Goal: Communication & Community: Answer question/provide support

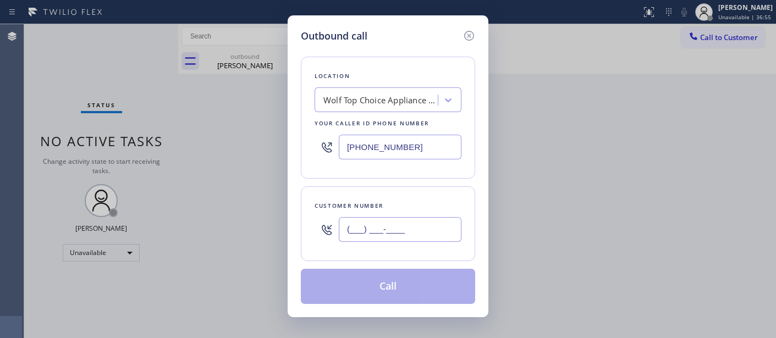
click at [378, 232] on input "(___) ___-____" at bounding box center [400, 229] width 123 height 25
paste input "917) 743-9916"
type input "[PHONE_NUMBER]"
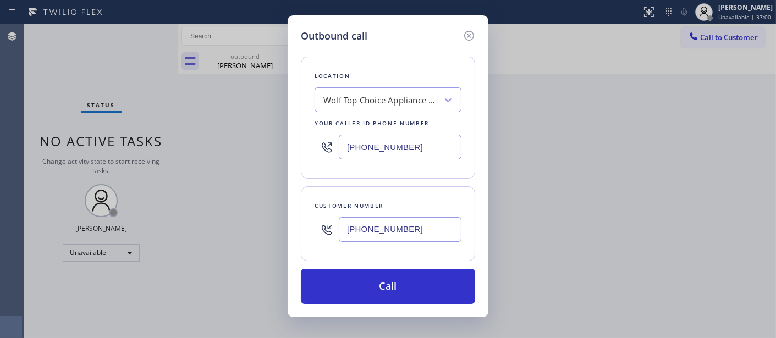
drag, startPoint x: 428, startPoint y: 156, endPoint x: 270, endPoint y: 156, distance: 157.9
click at [270, 156] on div "Outbound call Location Wolf Top Choice Appliance Repair Glendale Your caller id…" at bounding box center [388, 169] width 776 height 338
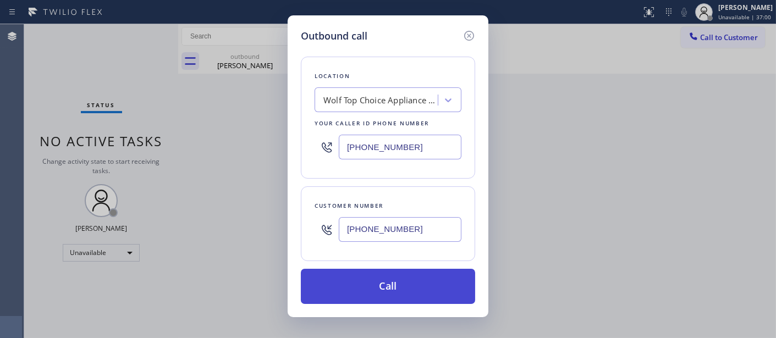
paste input "646) 679-5825"
type input "[PHONE_NUMBER]"
click at [440, 279] on button "Call" at bounding box center [388, 286] width 174 height 35
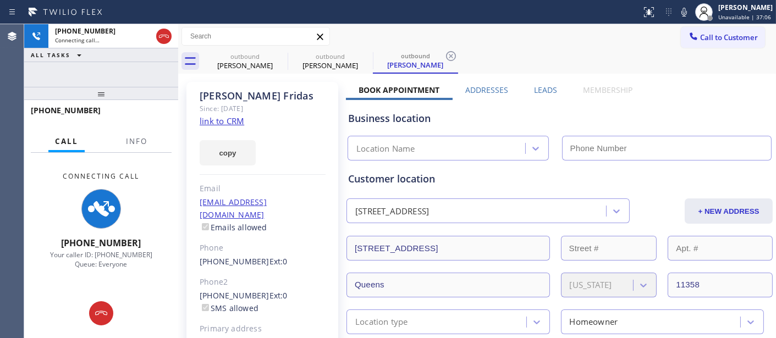
type input "[PHONE_NUMBER]"
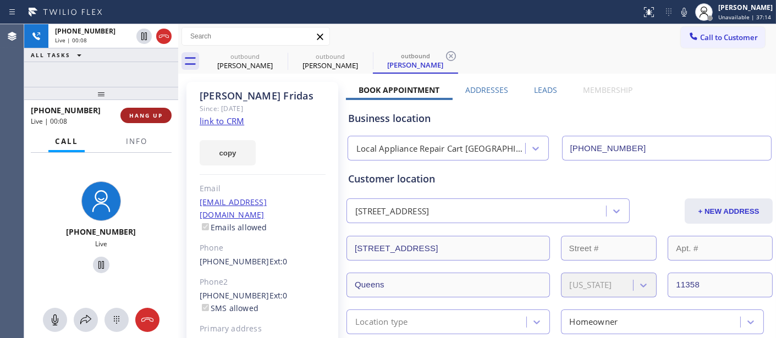
click at [132, 119] on span "HANG UP" at bounding box center [146, 116] width 34 height 8
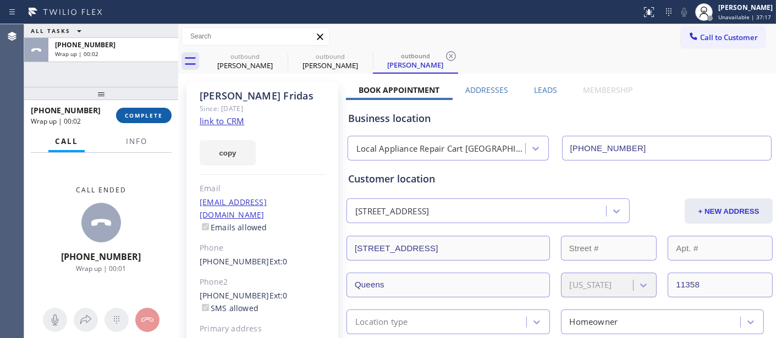
click at [132, 119] on span "COMPLETE" at bounding box center [144, 116] width 38 height 8
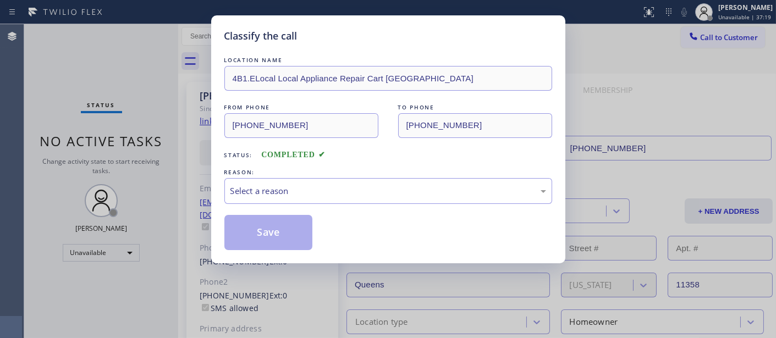
click at [266, 205] on div "LOCATION NAME 4B1.ELocal Local Appliance Repair Cart NY FROM PHONE (646) 679-58…" at bounding box center [388, 152] width 328 height 196
click at [292, 191] on div "Select a reason" at bounding box center [389, 191] width 316 height 13
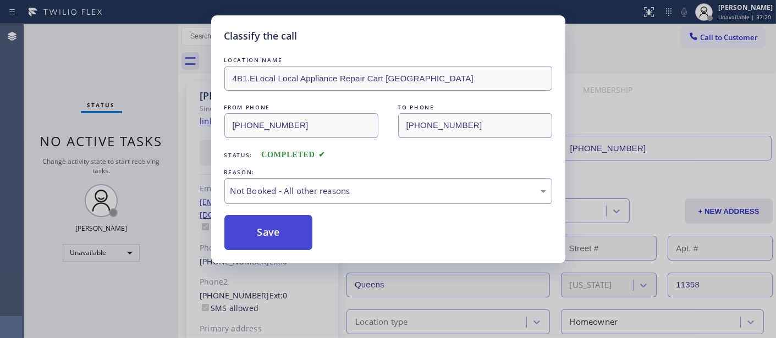
click at [279, 238] on button "Save" at bounding box center [268, 232] width 89 height 35
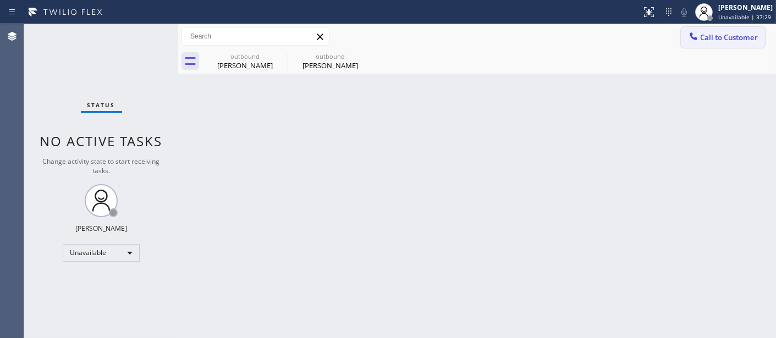
click at [731, 39] on span "Call to Customer" at bounding box center [729, 37] width 58 height 10
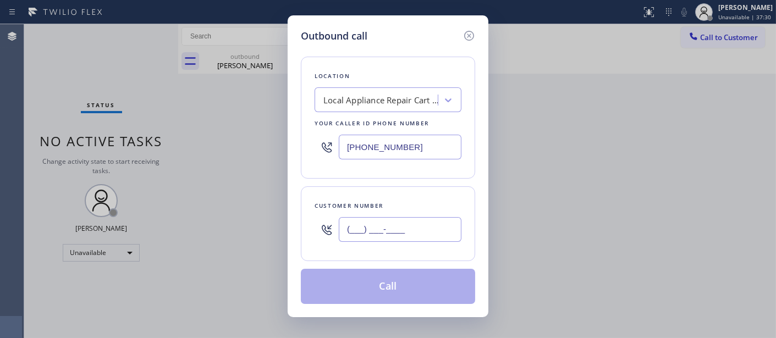
click at [446, 223] on input "(___) ___-____" at bounding box center [400, 229] width 123 height 25
paste input "818) 522-0379"
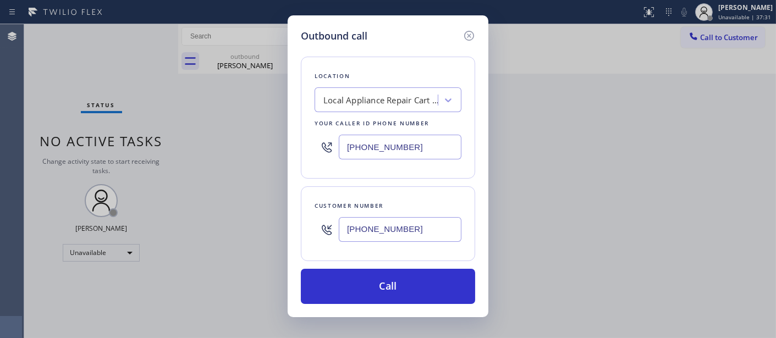
type input "[PHONE_NUMBER]"
drag, startPoint x: 402, startPoint y: 138, endPoint x: 253, endPoint y: 145, distance: 149.3
click at [227, 144] on div "Outbound call Location Local Appliance Repair Cart NY Your caller id phone numb…" at bounding box center [388, 169] width 776 height 338
paste input "855) 731-4952"
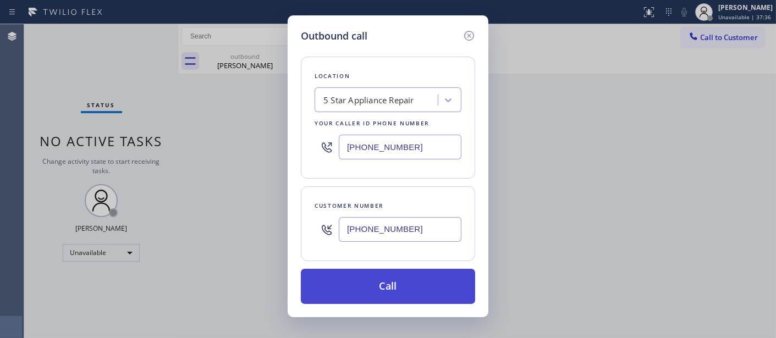
type input "[PHONE_NUMBER]"
click at [399, 295] on button "Call" at bounding box center [388, 286] width 174 height 35
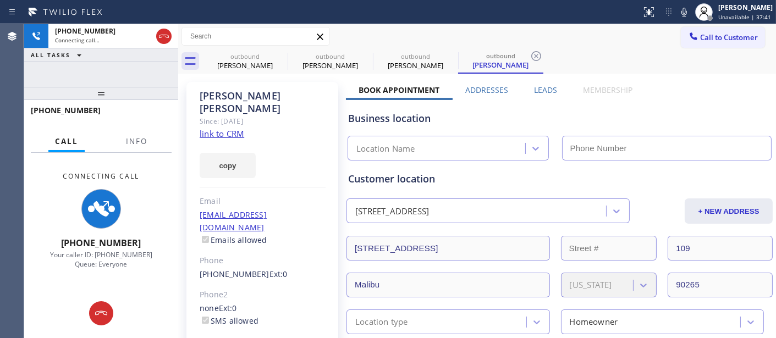
type input "[PHONE_NUMBER]"
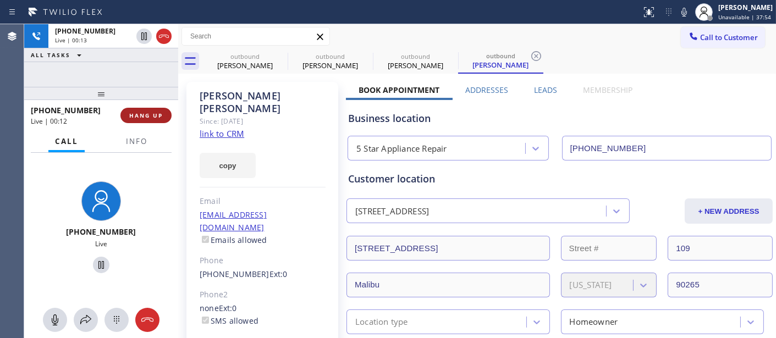
click at [141, 114] on span "HANG UP" at bounding box center [146, 116] width 34 height 8
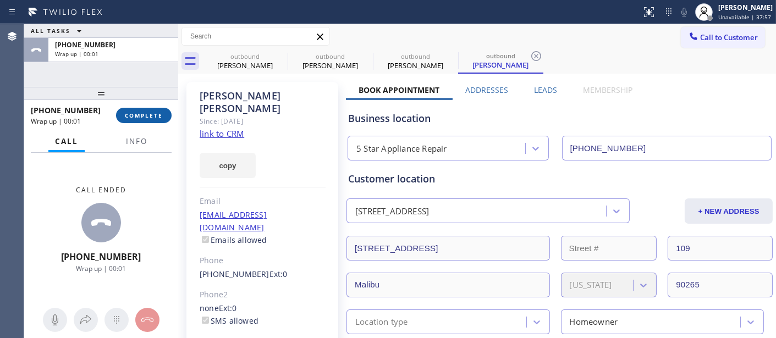
click at [141, 114] on span "COMPLETE" at bounding box center [144, 116] width 38 height 8
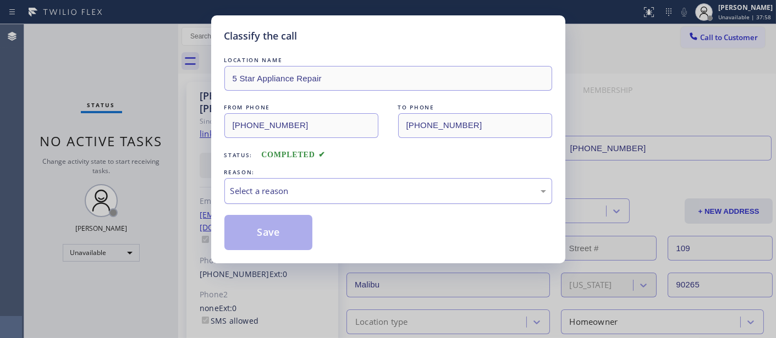
click at [270, 187] on div "Select a reason" at bounding box center [389, 191] width 316 height 13
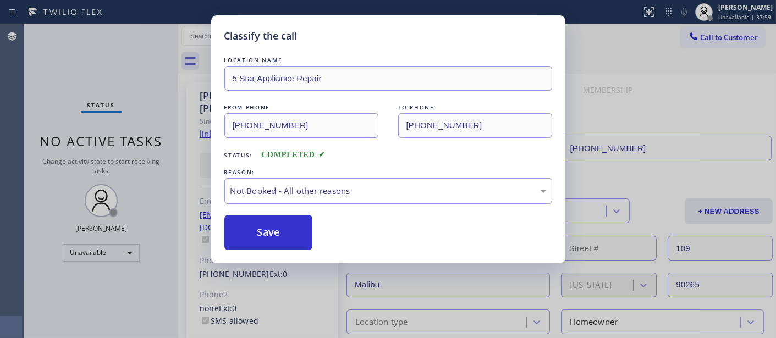
click at [283, 232] on button "Save" at bounding box center [268, 232] width 89 height 35
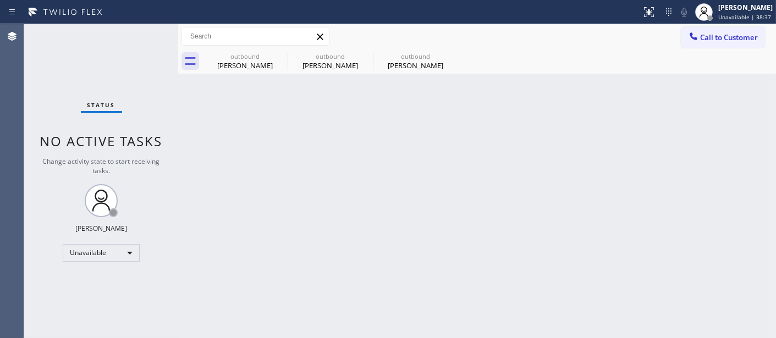
click at [251, 153] on div "Back to Dashboard Change Sender ID Customers Technicians Select a contact Outbo…" at bounding box center [477, 181] width 598 height 314
click at [710, 35] on span "Call to Customer" at bounding box center [729, 37] width 58 height 10
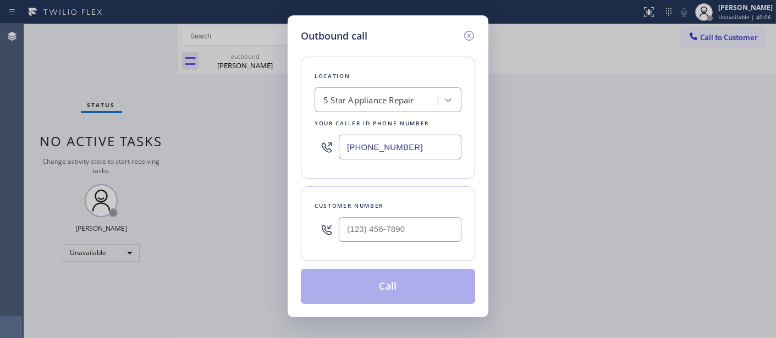
click at [385, 246] on div at bounding box center [400, 230] width 123 height 36
drag, startPoint x: 386, startPoint y: 238, endPoint x: 399, endPoint y: 210, distance: 31.5
click at [388, 238] on input "(___) ___-____" at bounding box center [400, 229] width 123 height 25
paste input "818) 522-0379"
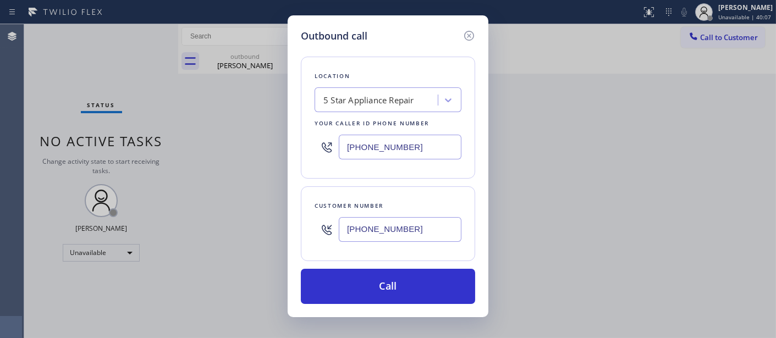
type input "[PHONE_NUMBER]"
drag, startPoint x: 366, startPoint y: 145, endPoint x: 256, endPoint y: 145, distance: 110.6
click at [256, 145] on div "Outbound call Location 5 Star Appliance Repair Your caller id phone number (855…" at bounding box center [388, 169] width 776 height 338
paste input "text"
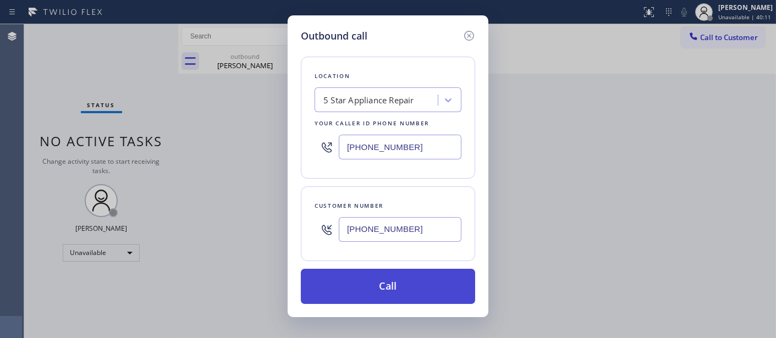
type input "[PHONE_NUMBER]"
click at [447, 281] on button "Call" at bounding box center [388, 286] width 174 height 35
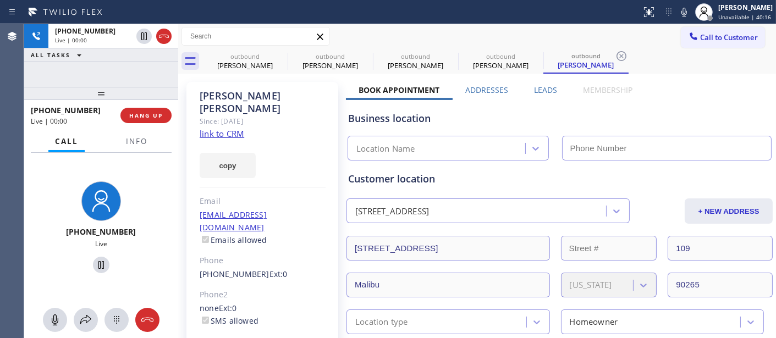
type input "[PHONE_NUMBER]"
drag, startPoint x: 139, startPoint y: 123, endPoint x: 144, endPoint y: 107, distance: 16.2
click at [139, 123] on button "HANG UP" at bounding box center [145, 115] width 51 height 15
drag, startPoint x: 149, startPoint y: 97, endPoint x: 147, endPoint y: 58, distance: 38.5
click at [146, 69] on div "+18185220379 Live | 00:01 ALL TASKS ALL TASKS ACTIVE TASKS TASKS IN WRAP UP +18…" at bounding box center [101, 181] width 154 height 314
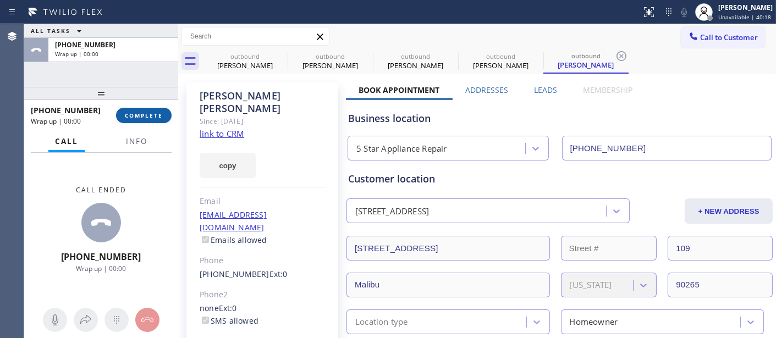
click at [155, 112] on span "COMPLETE" at bounding box center [144, 116] width 38 height 8
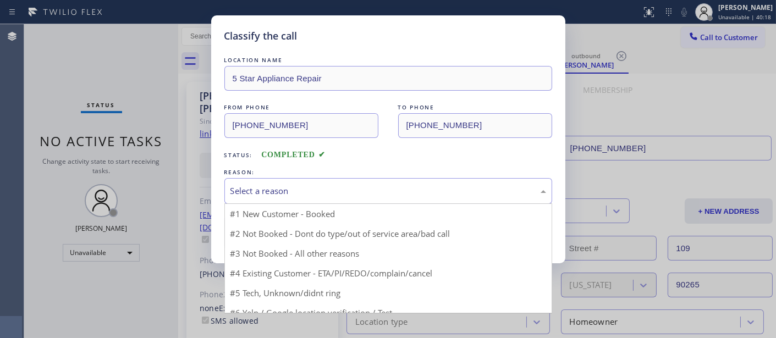
click at [338, 193] on div "Select a reason" at bounding box center [389, 191] width 316 height 13
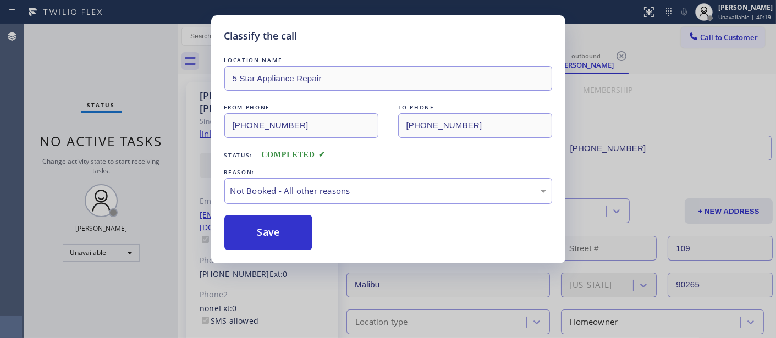
click at [257, 229] on button "Save" at bounding box center [268, 232] width 89 height 35
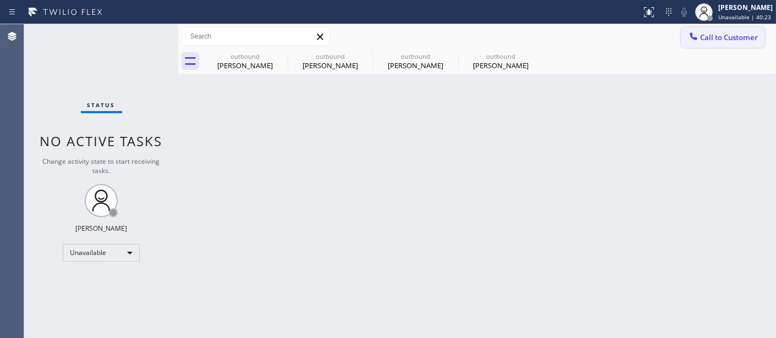
click at [715, 42] on span "Call to Customer" at bounding box center [729, 37] width 58 height 10
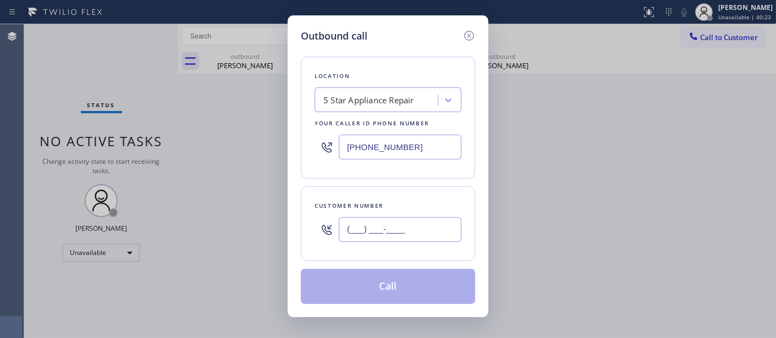
click at [408, 218] on input "(___) ___-____" at bounding box center [400, 229] width 123 height 25
paste input "951) 751-5228"
type input "[PHONE_NUMBER]"
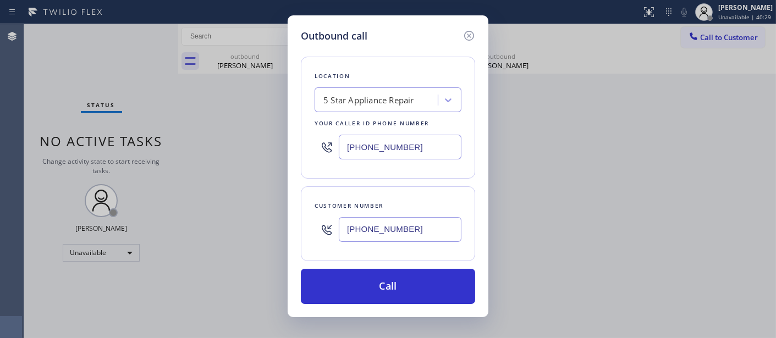
drag, startPoint x: 398, startPoint y: 156, endPoint x: 315, endPoint y: 155, distance: 83.6
click at [317, 155] on div "[PHONE_NUMBER]" at bounding box center [388, 147] width 147 height 36
click at [400, 149] on input "[PHONE_NUMBER]" at bounding box center [400, 147] width 123 height 25
drag, startPoint x: 416, startPoint y: 145, endPoint x: 299, endPoint y: 147, distance: 117.2
click at [303, 147] on div "Location 5 Star Appliance Repair Your caller id phone number (855) 731-4952" at bounding box center [388, 118] width 174 height 122
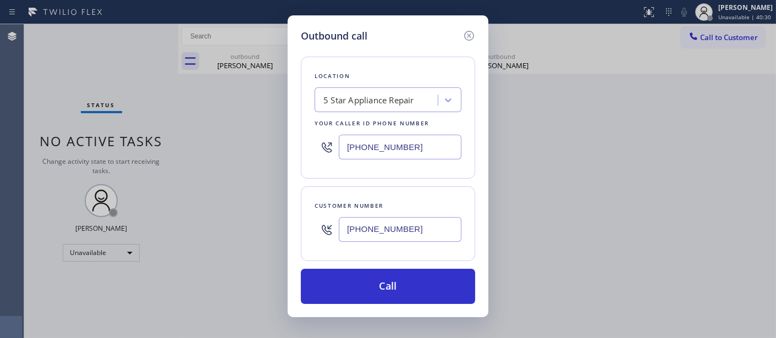
paste input "66) 432-1420"
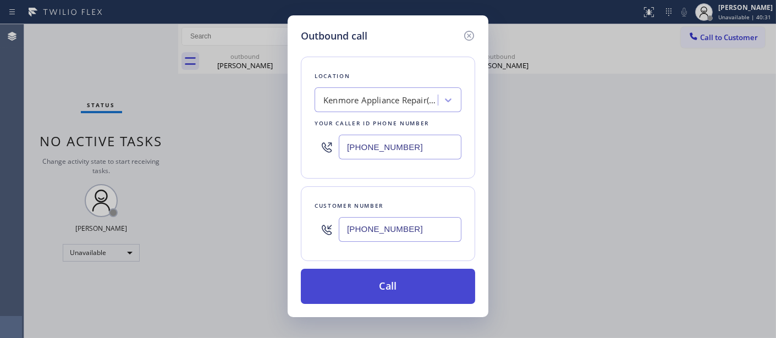
type input "[PHONE_NUMBER]"
click at [395, 282] on button "Call" at bounding box center [388, 286] width 174 height 35
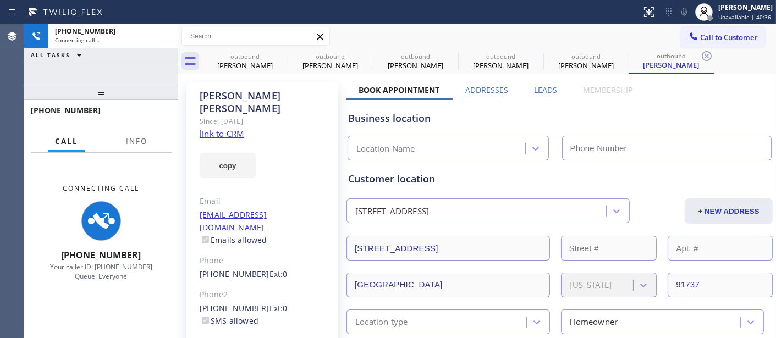
type input "[PHONE_NUMBER]"
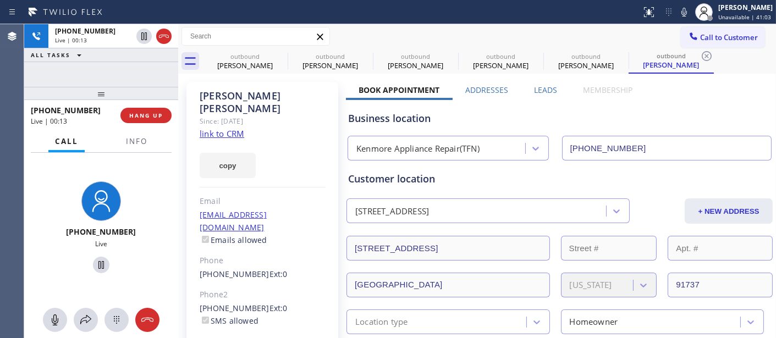
drag, startPoint x: 141, startPoint y: 92, endPoint x: 143, endPoint y: 63, distance: 28.7
click at [143, 63] on div "+19517515228 Live | 00:13 ALL TASKS ALL TASKS ACTIVE TASKS TASKS IN WRAP UP +19…" at bounding box center [101, 181] width 154 height 314
drag, startPoint x: 125, startPoint y: 94, endPoint x: 234, endPoint y: 7, distance: 139.0
click at [124, 46] on div "+19517515228 Live | 00:18 ALL TASKS ALL TASKS ACTIVE TASKS TASKS IN WRAP UP +19…" at bounding box center [101, 181] width 154 height 314
drag, startPoint x: 138, startPoint y: 90, endPoint x: 194, endPoint y: 22, distance: 88.7
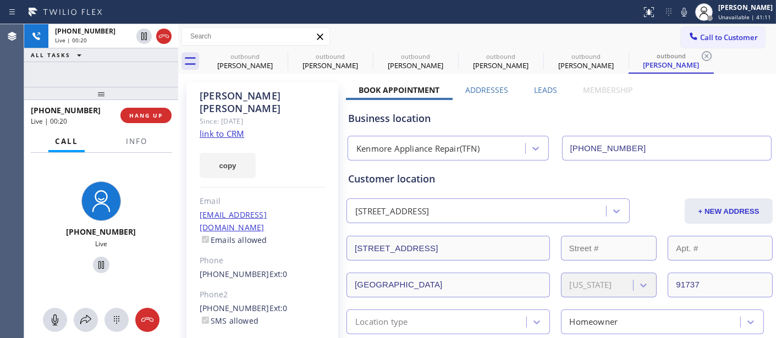
click at [135, 59] on div "+19517515228 Live | 00:20 ALL TASKS ALL TASKS ACTIVE TASKS TASKS IN WRAP UP +19…" at bounding box center [101, 181] width 154 height 314
drag, startPoint x: 124, startPoint y: 92, endPoint x: 195, endPoint y: 8, distance: 110.9
click at [140, 61] on div "+19517515228 Live | 00:22 ALL TASKS ALL TASKS ACTIVE TASKS TASKS IN WRAP UP +19…" at bounding box center [101, 181] width 154 height 314
drag, startPoint x: 156, startPoint y: 94, endPoint x: 160, endPoint y: 48, distance: 46.4
click at [156, 56] on div "+19517515228 Live | 00:24 ALL TASKS ALL TASKS ACTIVE TASKS TASKS IN WRAP UP +19…" at bounding box center [101, 181] width 154 height 314
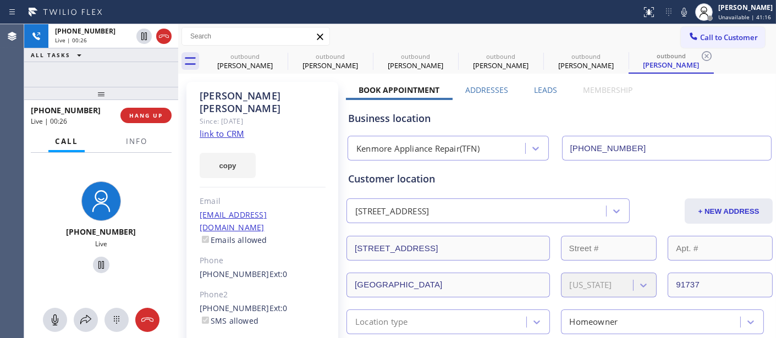
drag, startPoint x: 155, startPoint y: 95, endPoint x: 205, endPoint y: 42, distance: 73.2
click at [156, 73] on div "+19517515228 Live | 00:26 ALL TASKS ALL TASKS ACTIVE TASKS TASKS IN WRAP UP +19…" at bounding box center [101, 181] width 154 height 314
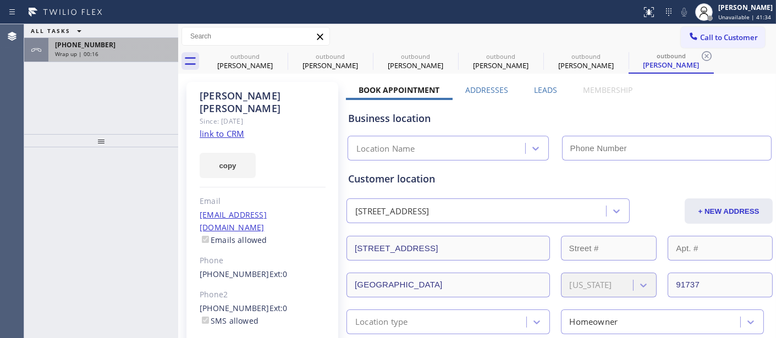
click at [135, 53] on div "Wrap up | 00:16" at bounding box center [113, 54] width 117 height 8
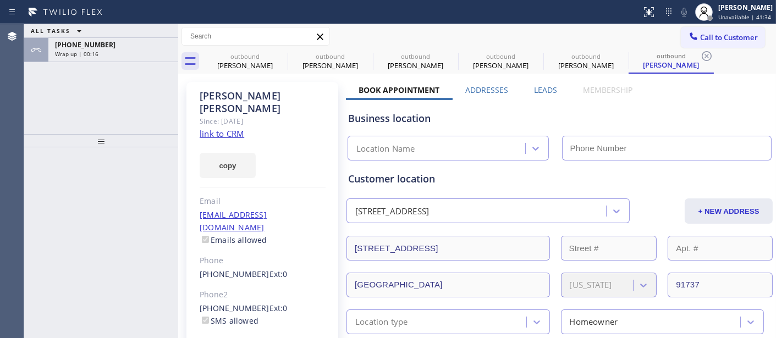
type input "[PHONE_NUMBER]"
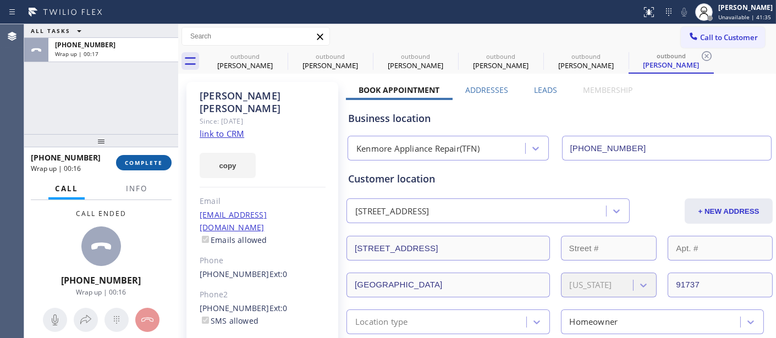
click at [156, 161] on span "COMPLETE" at bounding box center [144, 163] width 38 height 8
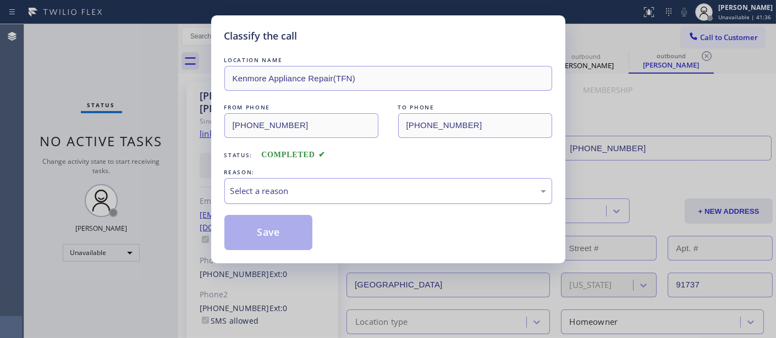
click at [339, 202] on div "Select a reason" at bounding box center [388, 191] width 328 height 26
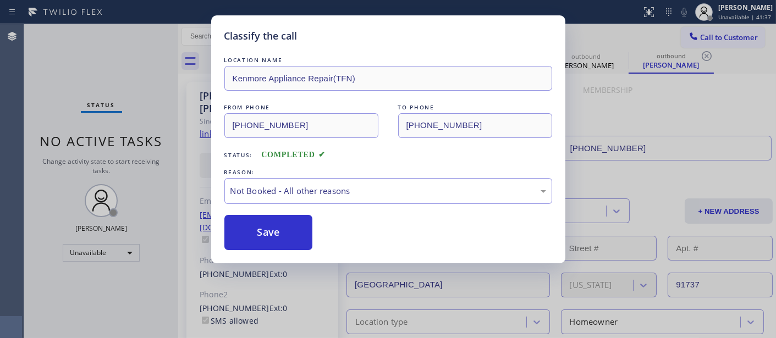
click at [295, 237] on button "Save" at bounding box center [268, 232] width 89 height 35
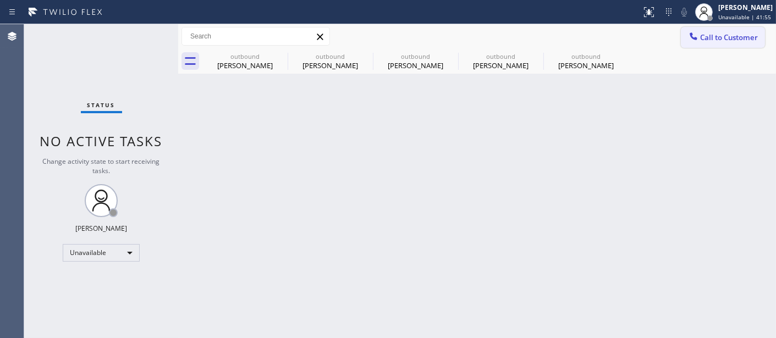
click at [723, 29] on button "Call to Customer" at bounding box center [723, 37] width 84 height 21
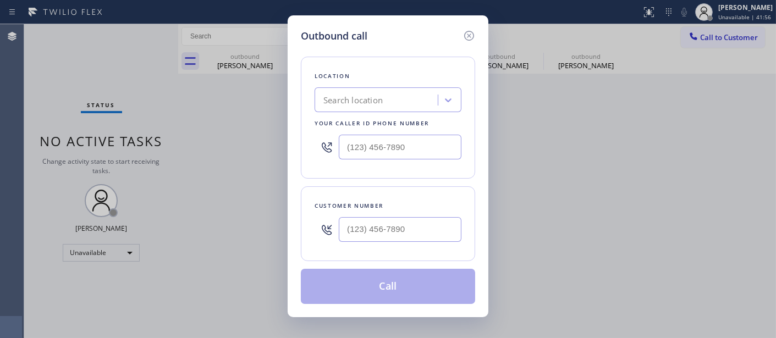
click at [426, 251] on div "Customer number" at bounding box center [388, 223] width 174 height 75
drag, startPoint x: 398, startPoint y: 216, endPoint x: 468, endPoint y: 140, distance: 102.8
click at [399, 217] on div at bounding box center [400, 230] width 123 height 36
paste input "480) 570-4059"
click at [398, 238] on input "(___) ___-____" at bounding box center [400, 229] width 123 height 25
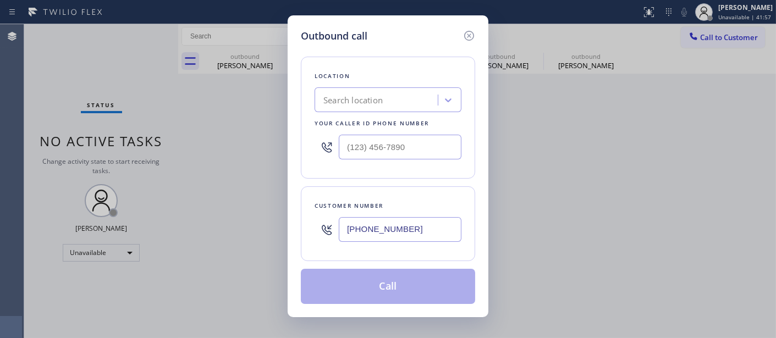
type input "[PHONE_NUMBER]"
drag, startPoint x: 410, startPoint y: 151, endPoint x: 273, endPoint y: 155, distance: 136.5
click at [281, 155] on div "Outbound call Location Search location Your caller id phone number (___) ___-__…" at bounding box center [388, 169] width 776 height 338
paste input "602) 755-6398"
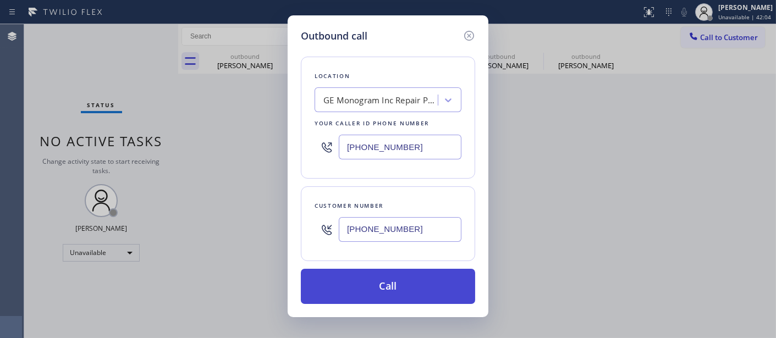
type input "[PHONE_NUMBER]"
click at [403, 290] on button "Call" at bounding box center [388, 286] width 174 height 35
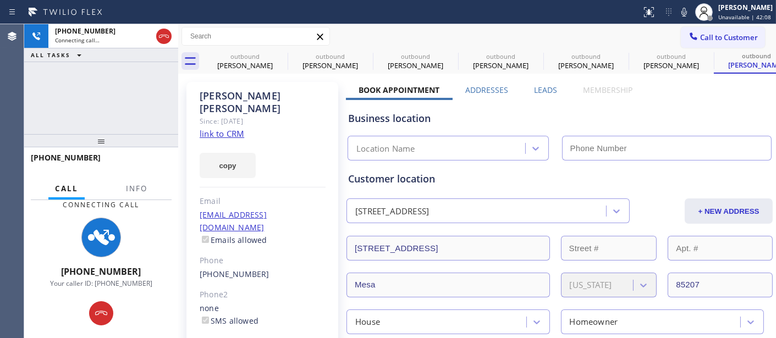
type input "[PHONE_NUMBER]"
drag, startPoint x: 102, startPoint y: 141, endPoint x: 105, endPoint y: 67, distance: 74.3
click at [96, 67] on div "[PHONE_NUMBER] Connecting call… ALL TASKS ALL TASKS ACTIVE TASKS TASKS IN WRAP …" at bounding box center [101, 181] width 154 height 314
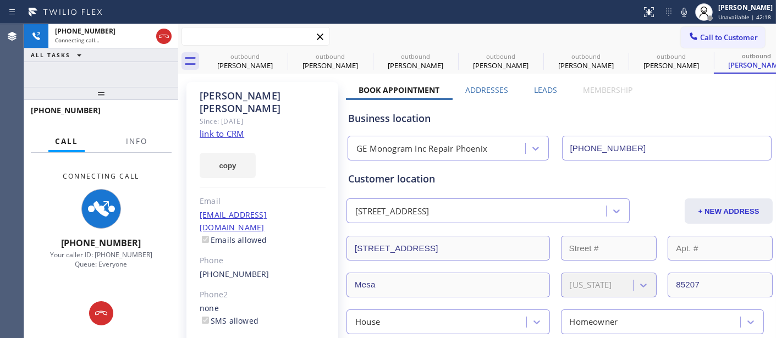
click at [267, 28] on input "text" at bounding box center [255, 37] width 147 height 18
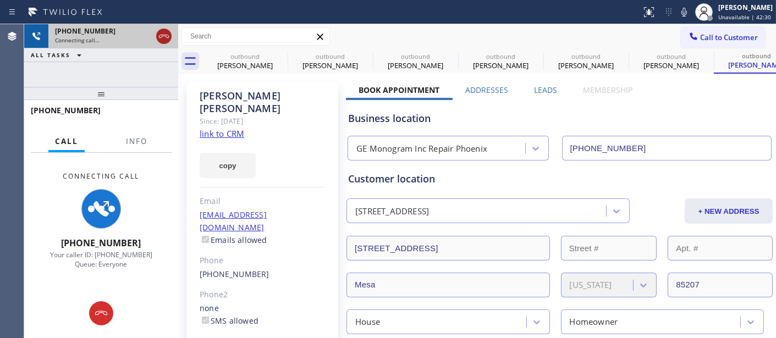
click at [161, 34] on icon at bounding box center [163, 36] width 13 height 13
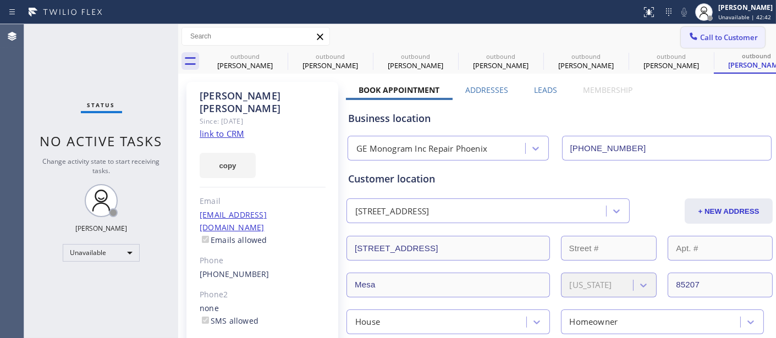
click at [696, 27] on button "Call to Customer" at bounding box center [723, 37] width 84 height 21
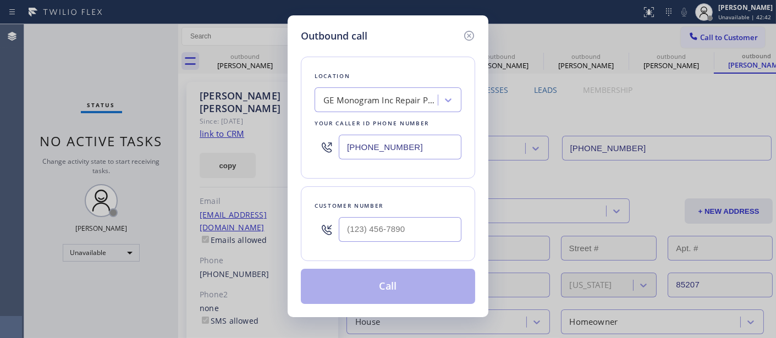
drag, startPoint x: 431, startPoint y: 215, endPoint x: 421, endPoint y: 229, distance: 16.9
click at [431, 216] on div at bounding box center [400, 230] width 123 height 36
click at [421, 229] on input "(___) ___-____" at bounding box center [400, 229] width 123 height 25
paste input "310) 562-0213"
type input "[PHONE_NUMBER]"
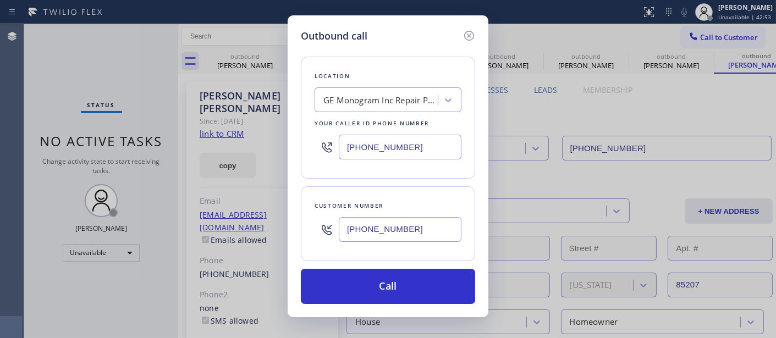
drag, startPoint x: 350, startPoint y: 149, endPoint x: 241, endPoint y: 154, distance: 109.0
click at [270, 154] on div "Outbound call Location GE Monogram Inc Repair [GEOGRAPHIC_DATA] Your caller id …" at bounding box center [388, 169] width 776 height 338
paste input "855) 731-4952"
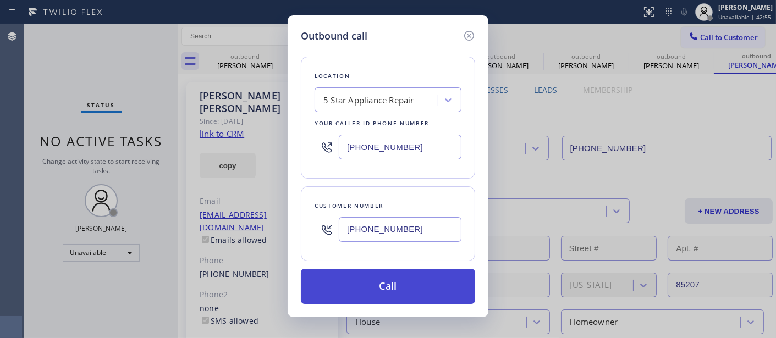
type input "[PHONE_NUMBER]"
click at [430, 287] on button "Call" at bounding box center [388, 286] width 174 height 35
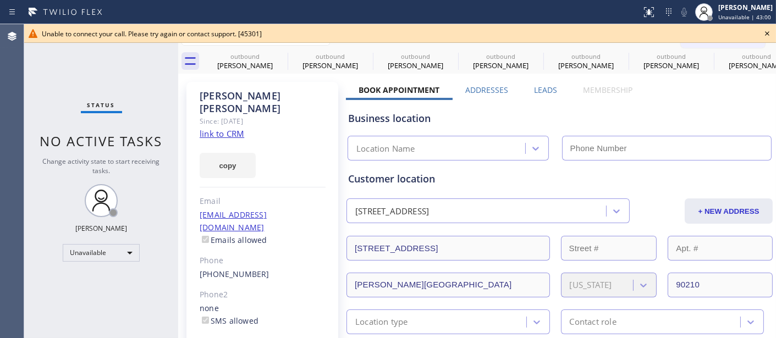
click at [769, 31] on icon at bounding box center [767, 33] width 4 height 4
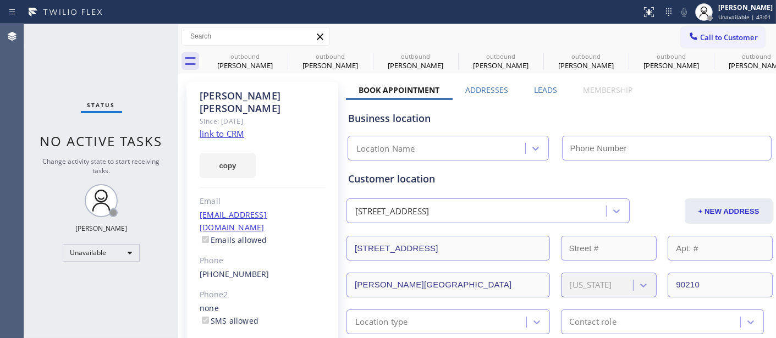
type input "[PHONE_NUMBER]"
click at [717, 39] on span "Call to Customer" at bounding box center [729, 37] width 58 height 10
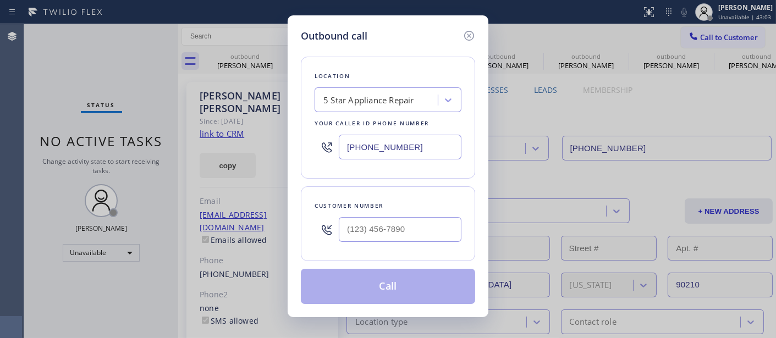
click at [433, 216] on div at bounding box center [400, 230] width 123 height 36
click at [432, 232] on input "(___) ___-____" at bounding box center [400, 229] width 123 height 25
paste input "310) 562-0213"
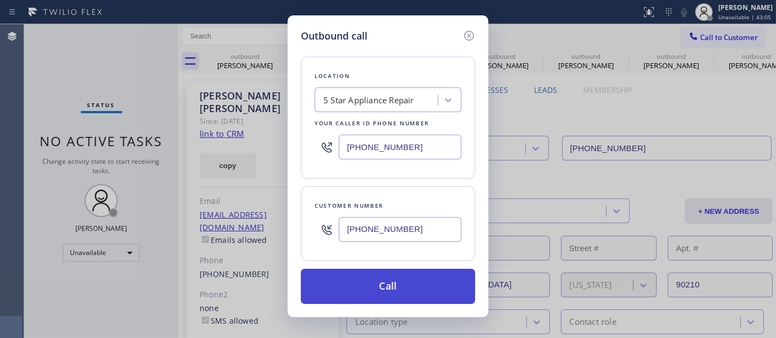
type input "[PHONE_NUMBER]"
click at [433, 283] on button "Call" at bounding box center [388, 286] width 174 height 35
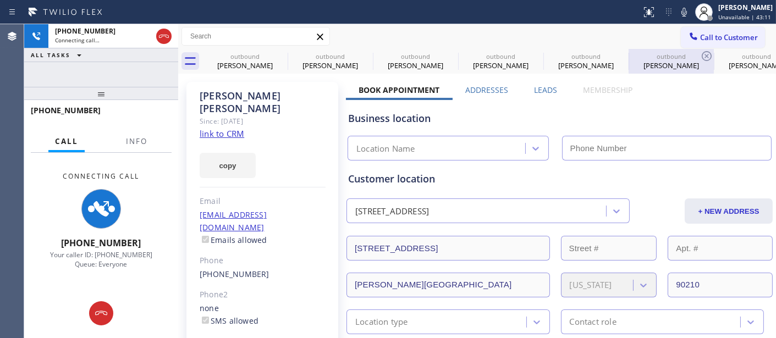
type input "[PHONE_NUMBER]"
drag, startPoint x: 701, startPoint y: 57, endPoint x: 605, endPoint y: 79, distance: 98.2
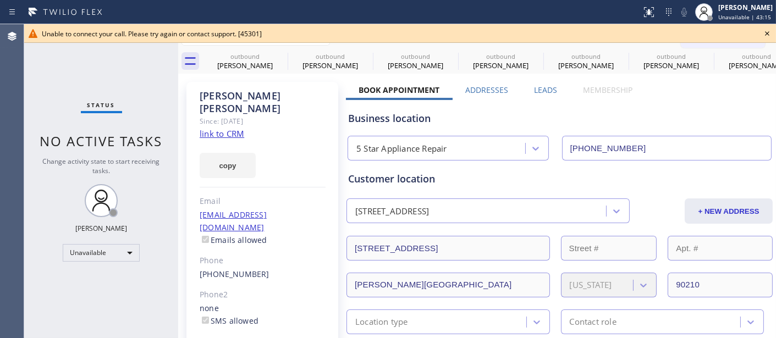
click at [776, 32] on div "Unable to connect your call. Please try again or contact support. [45301]" at bounding box center [400, 33] width 752 height 19
click at [772, 34] on icon at bounding box center [767, 33] width 13 height 13
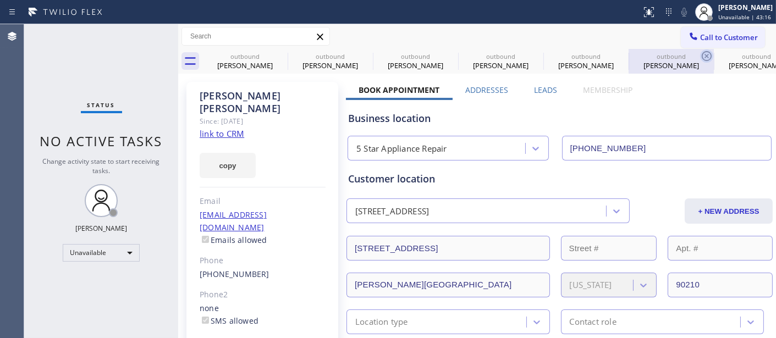
click at [700, 51] on icon at bounding box center [706, 56] width 13 height 13
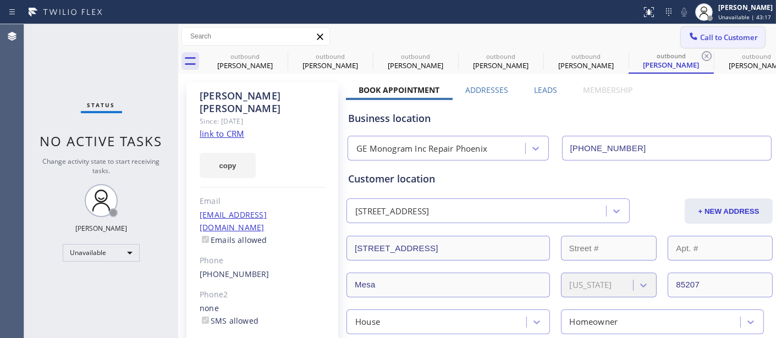
click at [700, 39] on span "Call to Customer" at bounding box center [729, 37] width 58 height 10
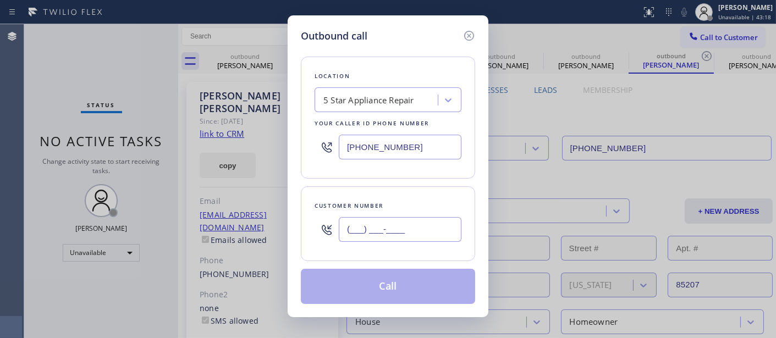
click at [433, 235] on input "(___) ___-____" at bounding box center [400, 229] width 123 height 25
paste input "310) 562-0213"
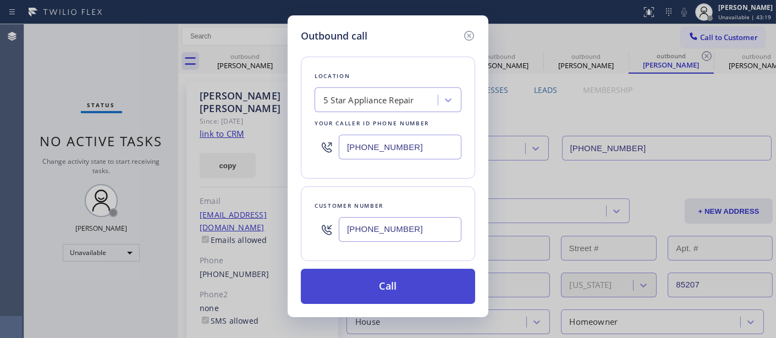
type input "[PHONE_NUMBER]"
click at [418, 284] on button "Call" at bounding box center [388, 286] width 174 height 35
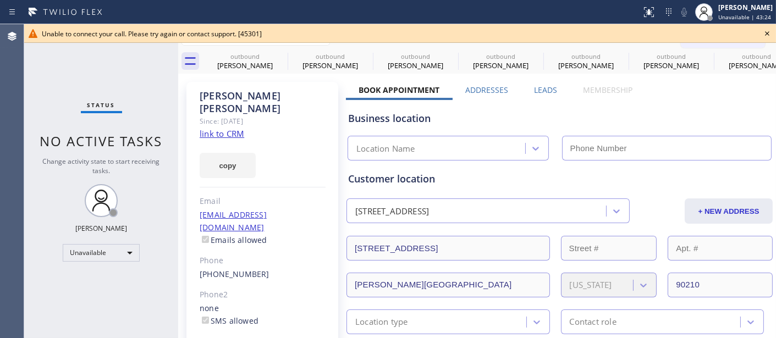
type input "[PHONE_NUMBER]"
click at [767, 31] on icon at bounding box center [767, 33] width 13 height 13
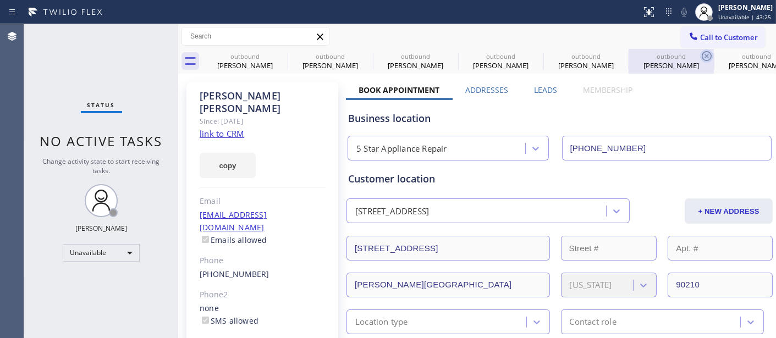
click at [708, 50] on icon at bounding box center [706, 56] width 13 height 13
type input "[PHONE_NUMBER]"
click at [721, 34] on span "Call to Customer" at bounding box center [729, 37] width 58 height 10
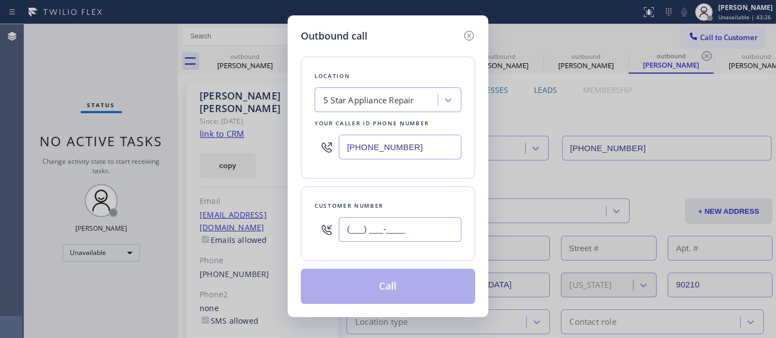
click at [417, 227] on input "(___) ___-____" at bounding box center [400, 229] width 123 height 25
paste input "310) 562-0213"
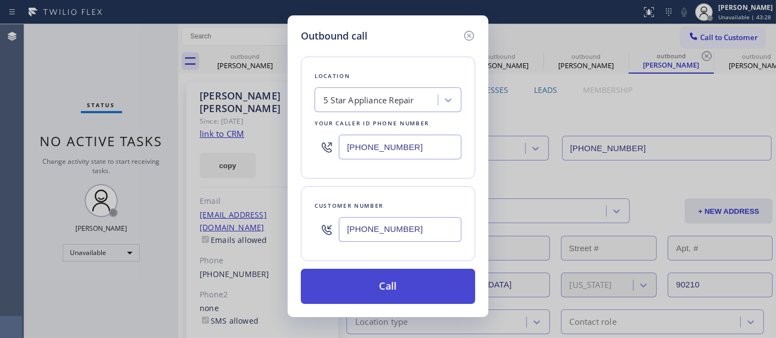
type input "[PHONE_NUMBER]"
click at [400, 283] on button "Call" at bounding box center [388, 286] width 174 height 35
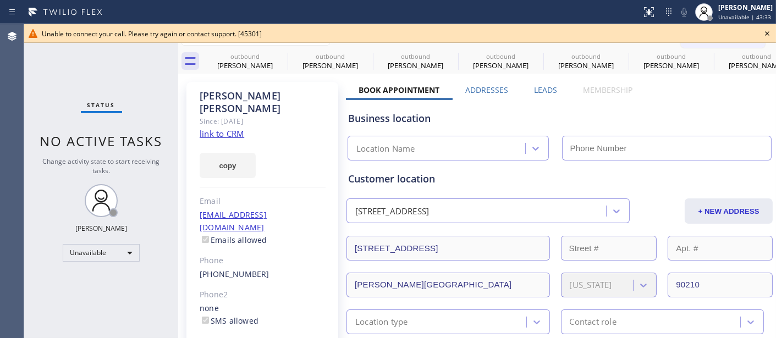
type input "[PHONE_NUMBER]"
click at [772, 29] on icon at bounding box center [767, 33] width 13 height 13
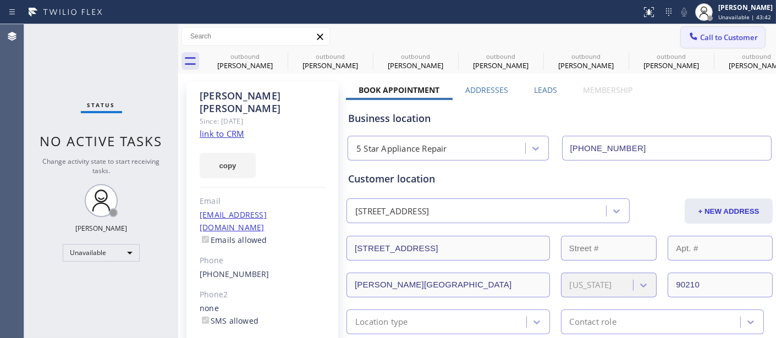
click at [747, 35] on span "Call to Customer" at bounding box center [729, 37] width 58 height 10
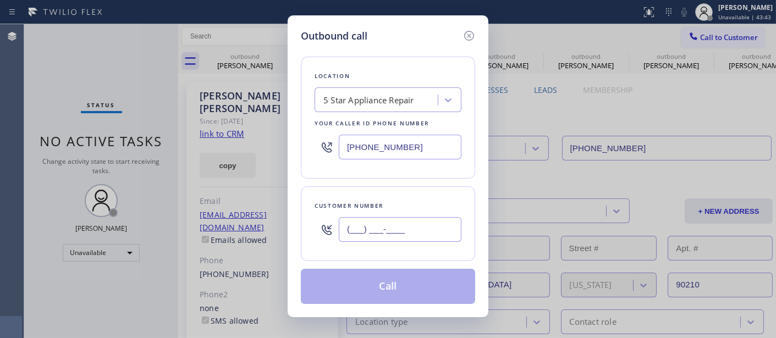
drag, startPoint x: 409, startPoint y: 234, endPoint x: 409, endPoint y: 241, distance: 7.2
click at [409, 233] on input "(___) ___-____" at bounding box center [400, 229] width 123 height 25
paste input "310) 562-0213"
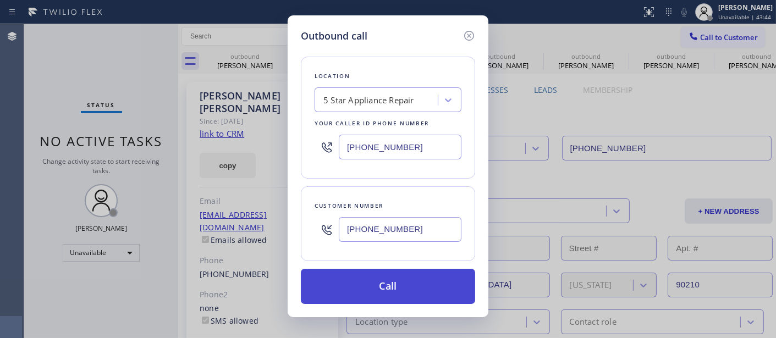
type input "[PHONE_NUMBER]"
click at [416, 290] on button "Call" at bounding box center [388, 286] width 174 height 35
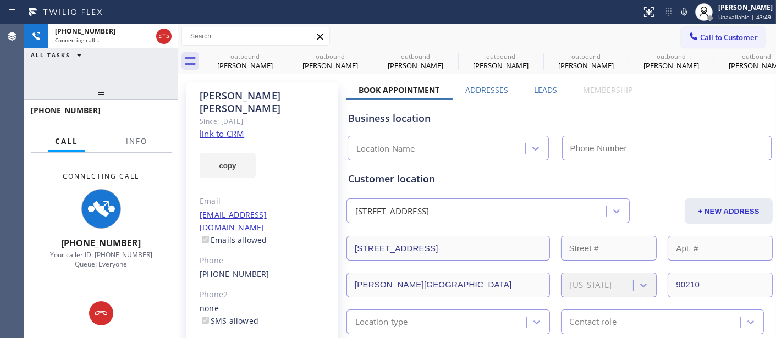
type input "[PHONE_NUMBER]"
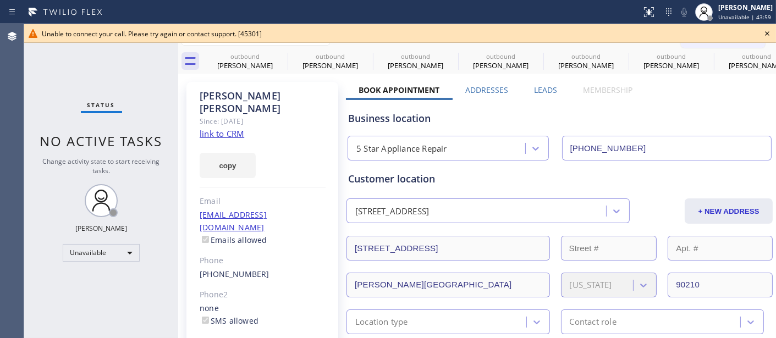
click at [757, 33] on div "Unable to connect your call. Please try again or contact support. [45301]" at bounding box center [400, 33] width 717 height 9
click at [769, 30] on icon at bounding box center [767, 33] width 13 height 13
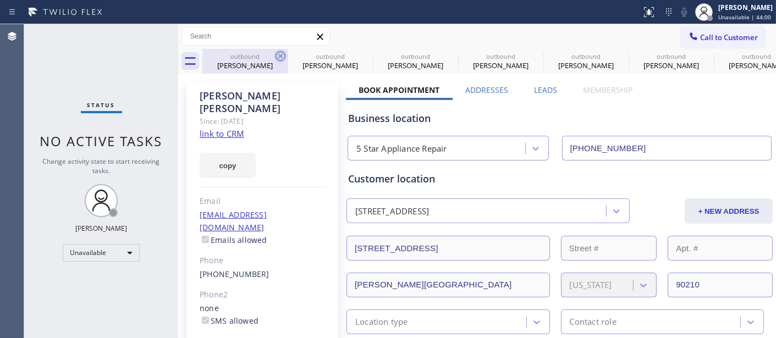
click at [282, 56] on icon at bounding box center [280, 56] width 13 height 13
click at [0, 0] on icon at bounding box center [0, 0] width 0 height 0
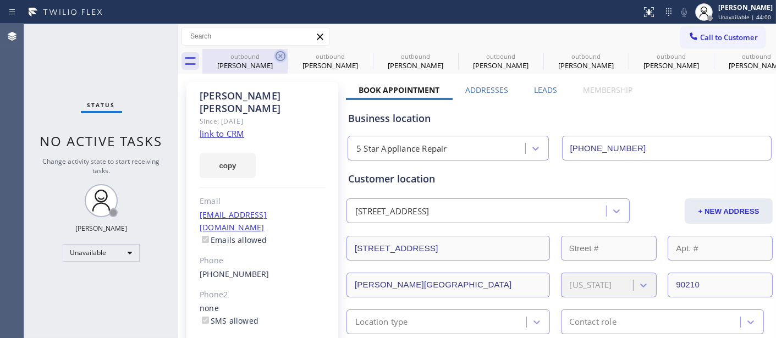
click at [0, 0] on icon at bounding box center [0, 0] width 0 height 0
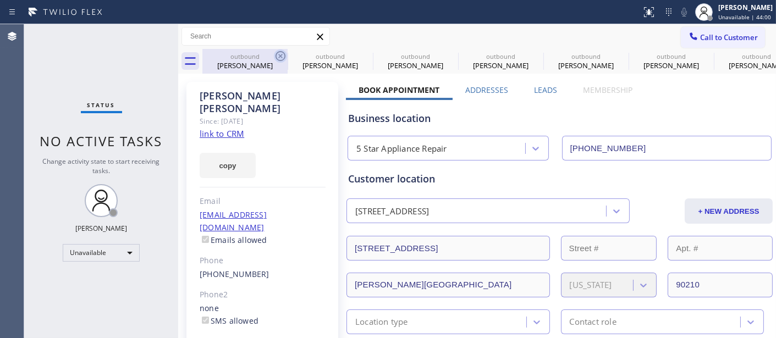
click at [0, 0] on icon at bounding box center [0, 0] width 0 height 0
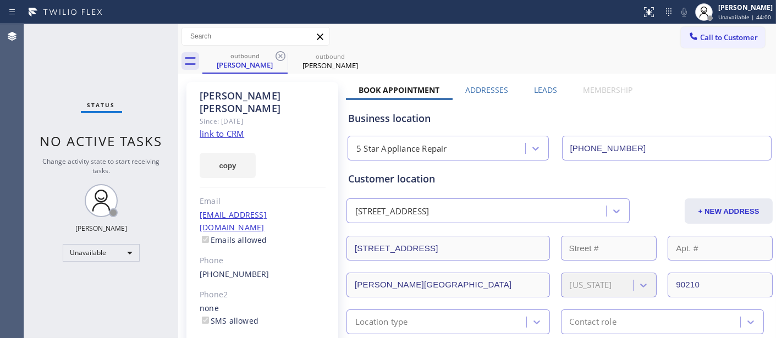
type input "[PHONE_NUMBER]"
click at [282, 56] on icon at bounding box center [280, 56] width 13 height 13
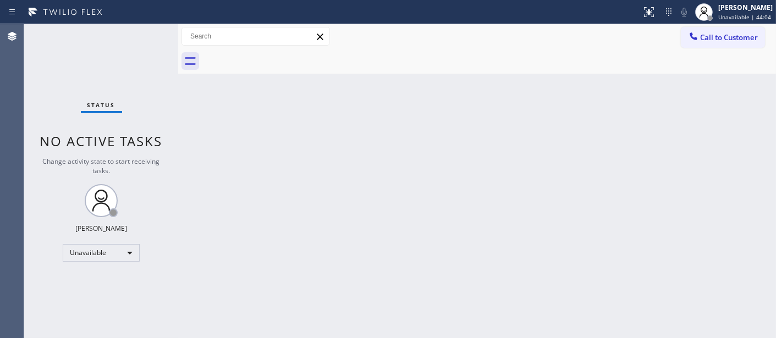
drag, startPoint x: 448, startPoint y: 52, endPoint x: 660, endPoint y: 1, distance: 218.4
click at [460, 51] on div at bounding box center [489, 61] width 574 height 25
click at [734, 29] on button "Call to Customer" at bounding box center [723, 37] width 84 height 21
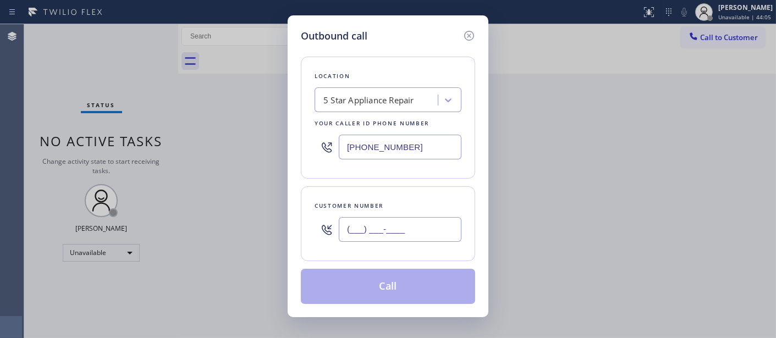
click at [411, 221] on input "(___) ___-____" at bounding box center [400, 229] width 123 height 25
paste input "714) 448-2261"
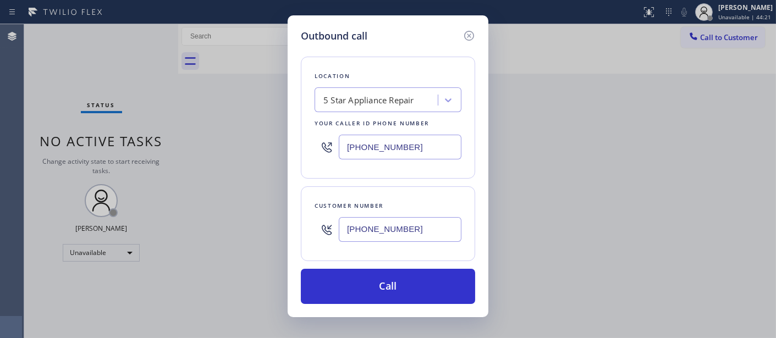
drag, startPoint x: 415, startPoint y: 224, endPoint x: 319, endPoint y: 227, distance: 95.7
click at [323, 226] on div "[PHONE_NUMBER]" at bounding box center [388, 230] width 147 height 36
paste input "424) 272-909"
click at [293, 226] on div "Outbound call Location 5 Star Appliance Repair Your caller id phone number [PHO…" at bounding box center [388, 166] width 201 height 302
paste input "text"
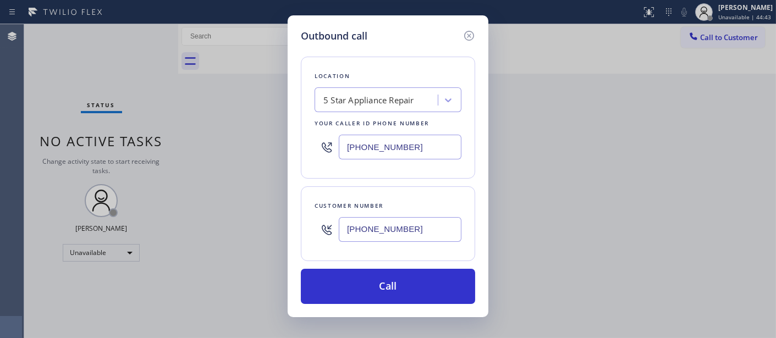
type input "[PHONE_NUMBER]"
click at [287, 152] on div "Outbound call Location 5 Star Appliance Repair Your caller id phone number [PHO…" at bounding box center [388, 169] width 776 height 338
click at [422, 151] on input "[PHONE_NUMBER]" at bounding box center [400, 147] width 123 height 25
drag, startPoint x: 405, startPoint y: 144, endPoint x: 288, endPoint y: 153, distance: 118.1
click at [300, 149] on div "Outbound call Location 5 Star Appliance Repair Your caller id phone number [PHO…" at bounding box center [388, 166] width 201 height 302
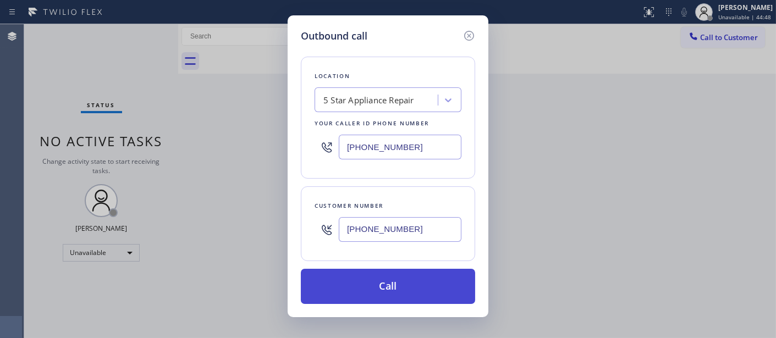
paste input "310) 362-9199"
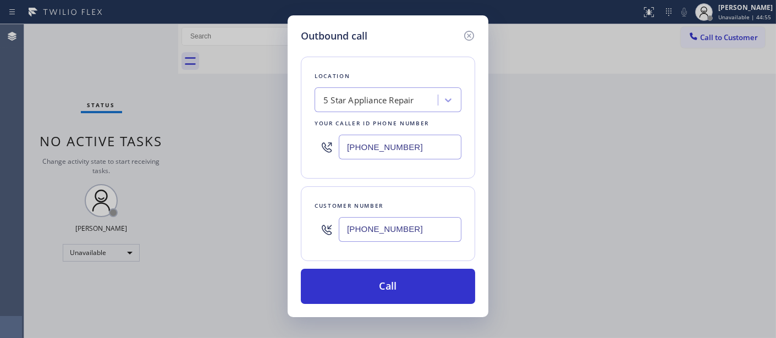
drag, startPoint x: 416, startPoint y: 149, endPoint x: 329, endPoint y: 143, distance: 87.1
click at [331, 143] on div "[PHONE_NUMBER]" at bounding box center [388, 147] width 147 height 36
paste input "text"
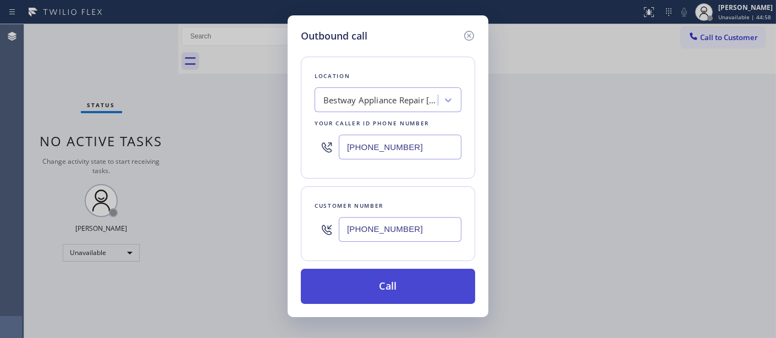
type input "[PHONE_NUMBER]"
click at [420, 283] on button "Call" at bounding box center [388, 286] width 174 height 35
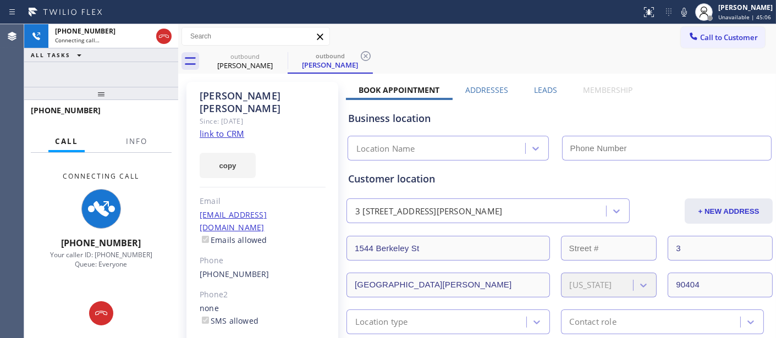
type input "[PHONE_NUMBER]"
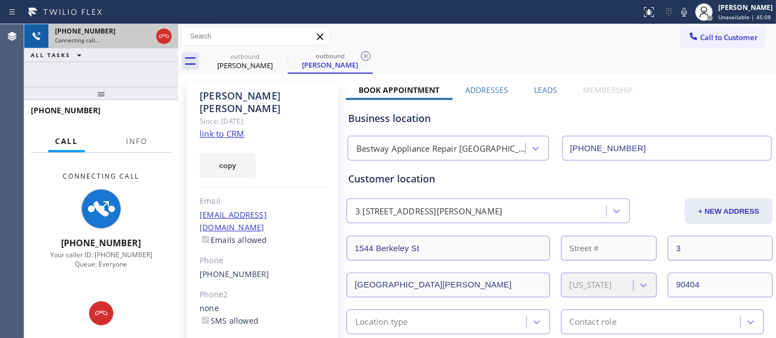
drag, startPoint x: 155, startPoint y: 95, endPoint x: 151, endPoint y: 41, distance: 53.5
click at [151, 41] on div "[PHONE_NUMBER] Connecting call… ALL TASKS ALL TASKS ACTIVE TASKS TASKS IN WRAP …" at bounding box center [101, 181] width 154 height 314
click at [162, 39] on icon at bounding box center [163, 36] width 13 height 13
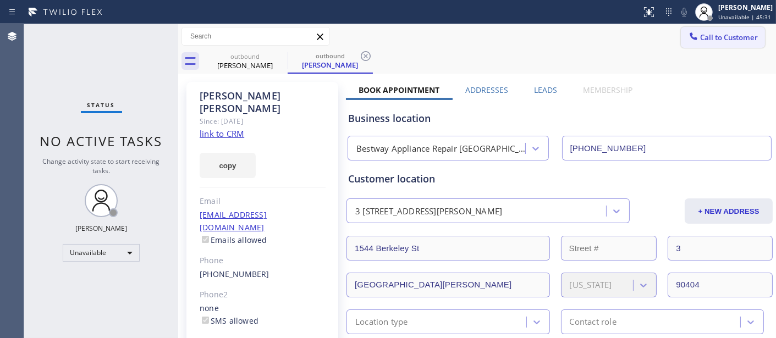
click at [717, 46] on button "Call to Customer" at bounding box center [723, 37] width 84 height 21
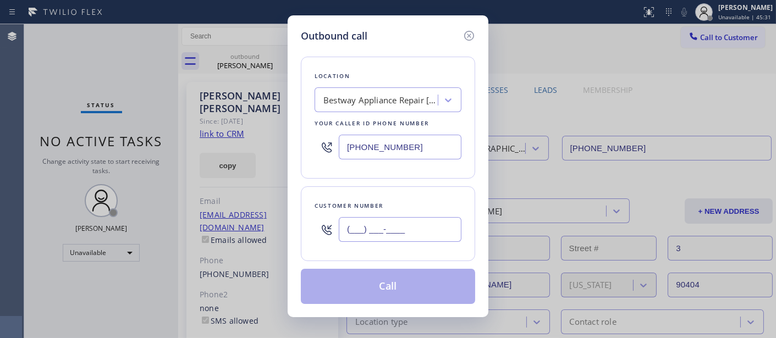
click at [397, 222] on input "(___) ___-____" at bounding box center [400, 229] width 123 height 25
paste input "305) 240-0537"
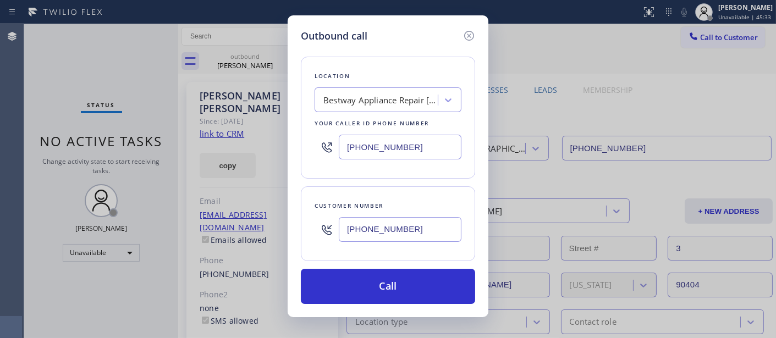
type input "[PHONE_NUMBER]"
drag, startPoint x: 413, startPoint y: 150, endPoint x: 287, endPoint y: 152, distance: 126.0
click at [287, 152] on div "Outbound call Location Bestway Appliance Repair [GEOGRAPHIC_DATA][PERSON_NAME] …" at bounding box center [388, 169] width 776 height 338
paste input "855) 976-5118"
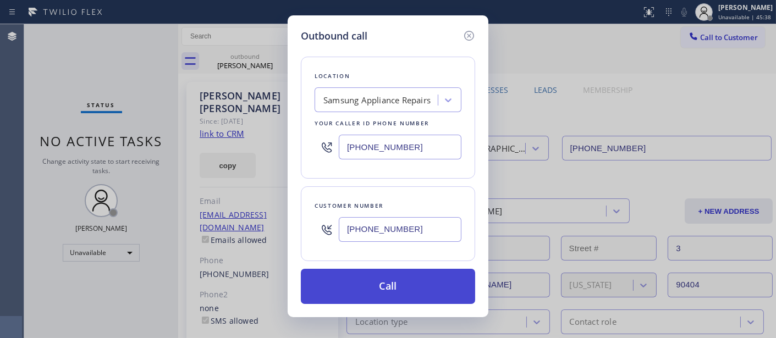
type input "[PHONE_NUMBER]"
click at [415, 292] on button "Call" at bounding box center [388, 286] width 174 height 35
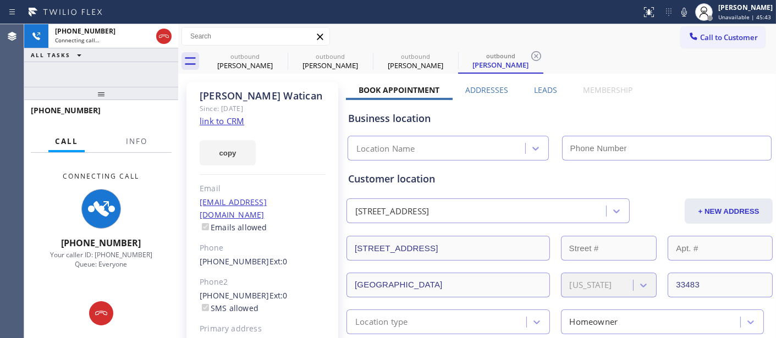
type input "[PHONE_NUMBER]"
click at [678, 12] on icon at bounding box center [684, 12] width 13 height 13
click at [277, 125] on div "[PERSON_NAME] Since: [DATE] link to CRM copy Email [EMAIL_ADDRESS][DOMAIN_NAME]…" at bounding box center [262, 245] width 152 height 327
drag, startPoint x: 222, startPoint y: 95, endPoint x: 296, endPoint y: 107, distance: 75.3
click at [197, 92] on div "[PERSON_NAME] Since: [DATE] link to CRM copy Email [EMAIL_ADDRESS][DOMAIN_NAME]…" at bounding box center [262, 245] width 152 height 327
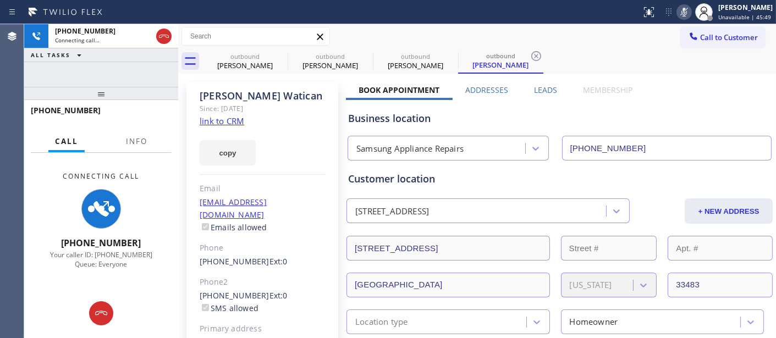
click at [301, 108] on div "Since: [DATE]" at bounding box center [263, 108] width 126 height 13
drag, startPoint x: 278, startPoint y: 91, endPoint x: 187, endPoint y: 95, distance: 90.9
click at [187, 95] on div "[PERSON_NAME] Since: [DATE] link to CRM copy Email [EMAIL_ADDRESS][DOMAIN_NAME]…" at bounding box center [262, 245] width 152 height 327
click at [295, 119] on div "[PERSON_NAME] Since: [DATE] link to CRM copy Email [EMAIL_ADDRESS][DOMAIN_NAME]…" at bounding box center [262, 245] width 152 height 327
drag, startPoint x: 232, startPoint y: 97, endPoint x: 185, endPoint y: 95, distance: 47.3
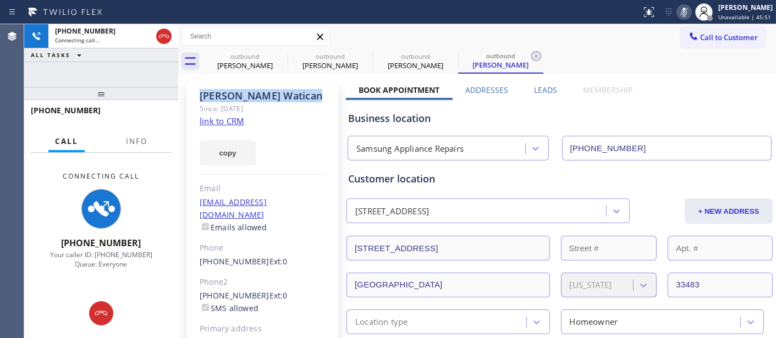
click at [297, 122] on div "[PERSON_NAME] Since: [DATE] link to CRM copy Email [EMAIL_ADDRESS][DOMAIN_NAME]…" at bounding box center [262, 245] width 152 height 327
drag, startPoint x: 276, startPoint y: 98, endPoint x: 184, endPoint y: 99, distance: 91.3
drag, startPoint x: 304, startPoint y: 150, endPoint x: 294, endPoint y: 116, distance: 35.4
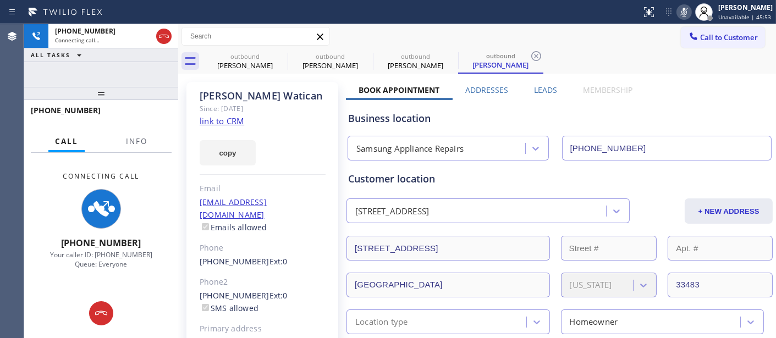
click at [304, 150] on div "copy" at bounding box center [263, 147] width 126 height 38
drag, startPoint x: 274, startPoint y: 90, endPoint x: 186, endPoint y: 94, distance: 88.1
click at [188, 92] on div "[PERSON_NAME] Since: [DATE] link to CRM copy Email [EMAIL_ADDRESS][DOMAIN_NAME]…" at bounding box center [262, 245] width 152 height 327
drag, startPoint x: 294, startPoint y: 143, endPoint x: 295, endPoint y: 91, distance: 52.3
click at [295, 139] on div "copy" at bounding box center [263, 147] width 126 height 38
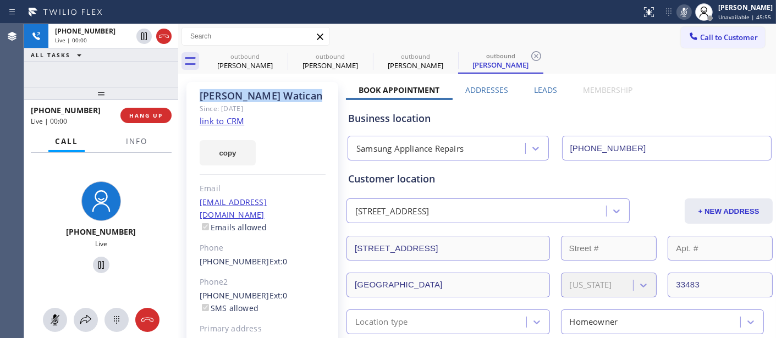
drag, startPoint x: 294, startPoint y: 88, endPoint x: 217, endPoint y: 99, distance: 77.8
click at [193, 88] on div "[PERSON_NAME] Since: [DATE] link to CRM copy Email [EMAIL_ADDRESS][DOMAIN_NAME]…" at bounding box center [262, 245] width 152 height 327
click at [290, 135] on div "copy" at bounding box center [263, 147] width 126 height 38
click at [678, 12] on icon at bounding box center [684, 12] width 13 height 13
drag, startPoint x: 85, startPoint y: 94, endPoint x: 221, endPoint y: 4, distance: 162.3
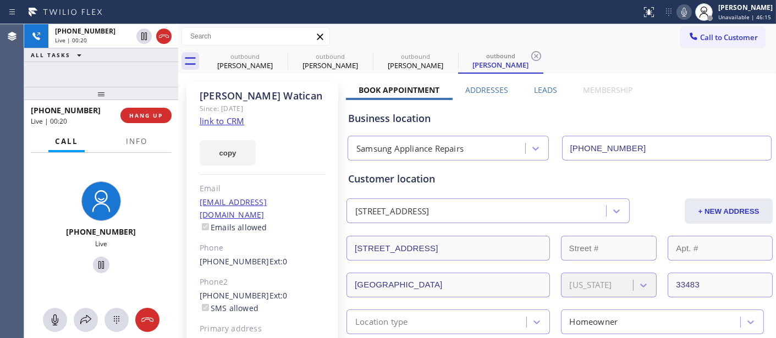
click at [119, 57] on div "[PHONE_NUMBER] Live | 00:20 ALL TASKS ALL TASKS ACTIVE TASKS TASKS IN WRAP UP […" at bounding box center [101, 181] width 154 height 314
drag, startPoint x: 105, startPoint y: 94, endPoint x: 127, endPoint y: 39, distance: 59.3
click at [108, 70] on div "[PHONE_NUMBER] Live | 00:37 ALL TASKS ALL TASKS ACTIVE TASKS TASKS IN WRAP UP […" at bounding box center [101, 181] width 154 height 314
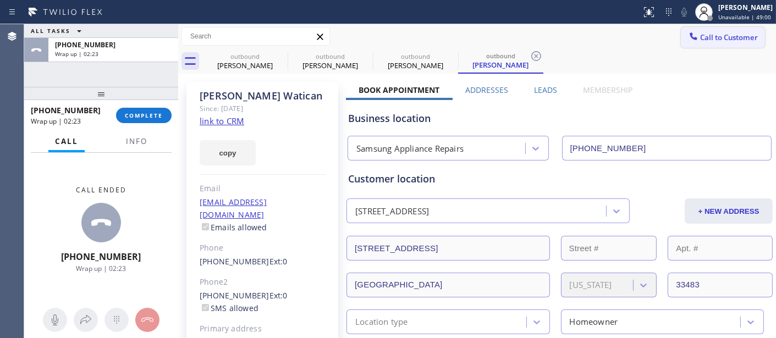
click at [713, 34] on span "Call to Customer" at bounding box center [729, 37] width 58 height 10
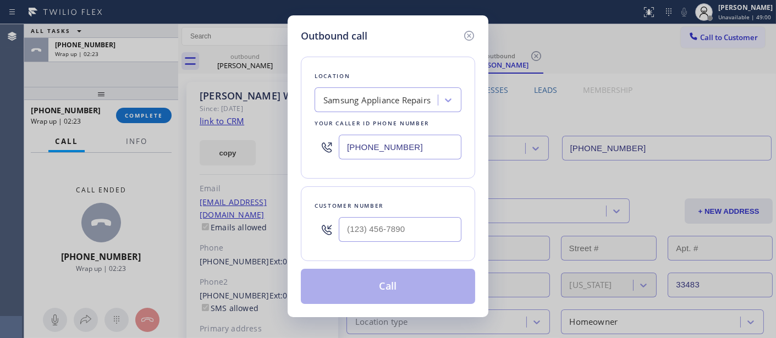
click at [157, 111] on div "Outbound call Location Samsung Appliance Repairs Your caller id phone number [P…" at bounding box center [388, 169] width 776 height 338
drag, startPoint x: 151, startPoint y: 116, endPoint x: 383, endPoint y: 73, distance: 236.0
click at [151, 116] on div "Outbound call Location Samsung Appliance Repairs Your caller id phone number [P…" at bounding box center [388, 169] width 776 height 338
click at [473, 33] on icon at bounding box center [469, 36] width 10 height 10
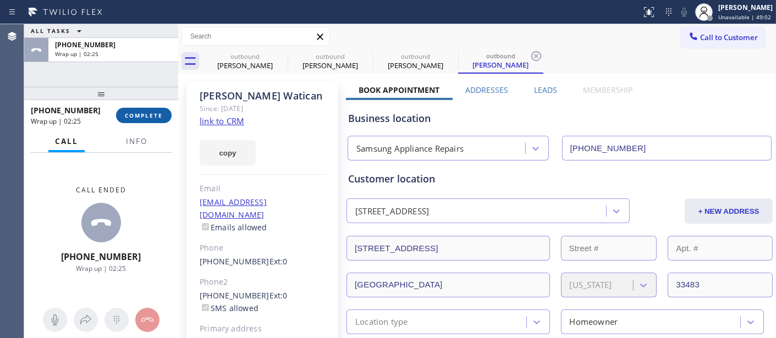
click at [168, 117] on button "COMPLETE" at bounding box center [144, 115] width 56 height 15
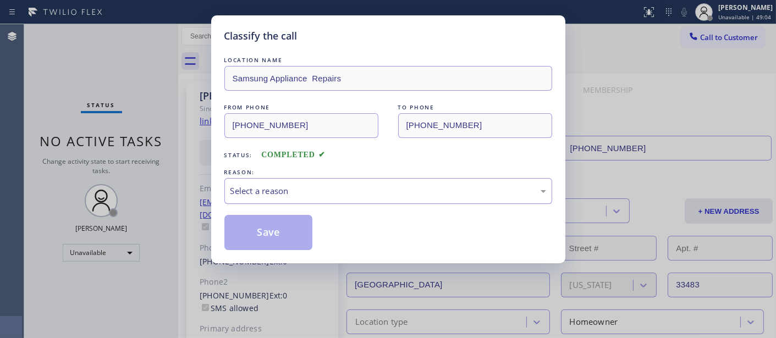
click at [310, 190] on div "Select a reason" at bounding box center [389, 191] width 316 height 13
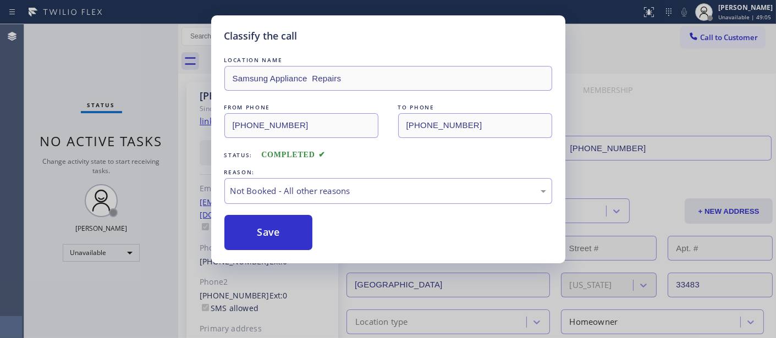
click at [252, 237] on button "Save" at bounding box center [268, 232] width 89 height 35
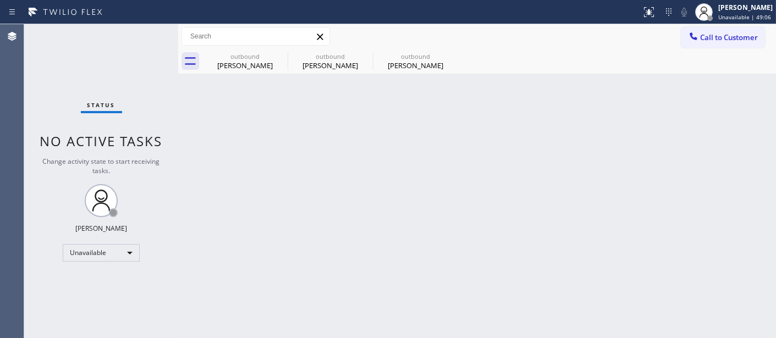
click at [702, 40] on span "Call to Customer" at bounding box center [729, 37] width 58 height 10
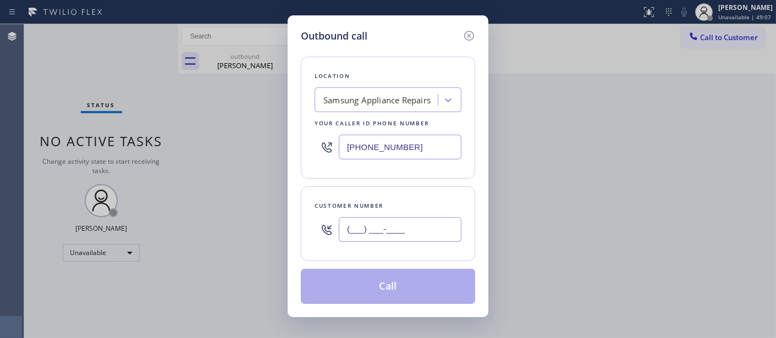
click at [443, 229] on input "(___) ___-____" at bounding box center [400, 229] width 123 height 25
paste input "718) 740-2220"
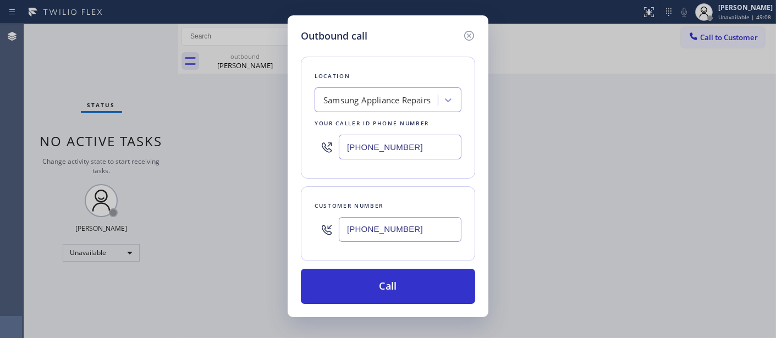
type input "[PHONE_NUMBER]"
drag, startPoint x: 418, startPoint y: 136, endPoint x: 311, endPoint y: 141, distance: 106.8
click at [311, 141] on div "Location Samsung Appliance Repairs Your caller id phone number [PHONE_NUMBER]" at bounding box center [388, 118] width 174 height 122
drag, startPoint x: 290, startPoint y: 133, endPoint x: 272, endPoint y: 133, distance: 18.2
click at [272, 133] on div "Outbound call Location Samsung Appliance Repairs Your caller id phone number [P…" at bounding box center [388, 169] width 776 height 338
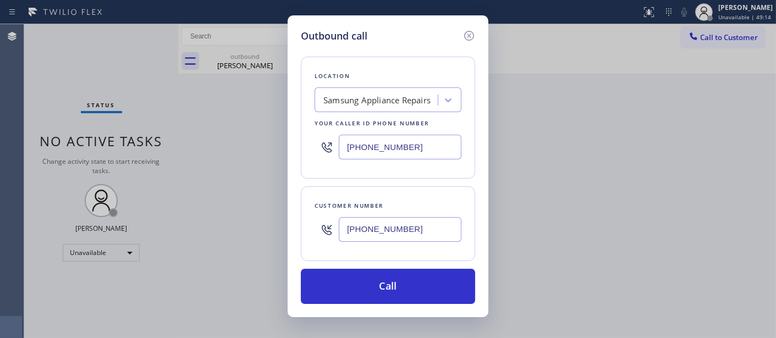
paste input "text"
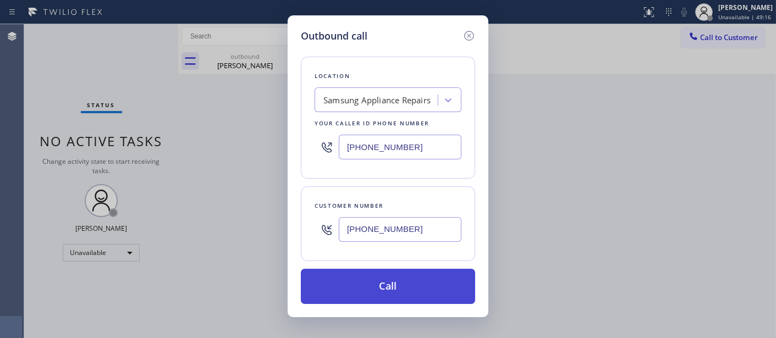
type input "[PHONE_NUMBER]"
click at [377, 289] on button "Call" at bounding box center [388, 286] width 174 height 35
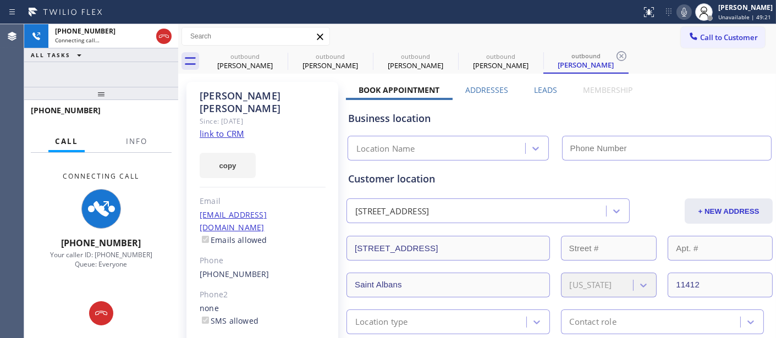
type input "[PHONE_NUMBER]"
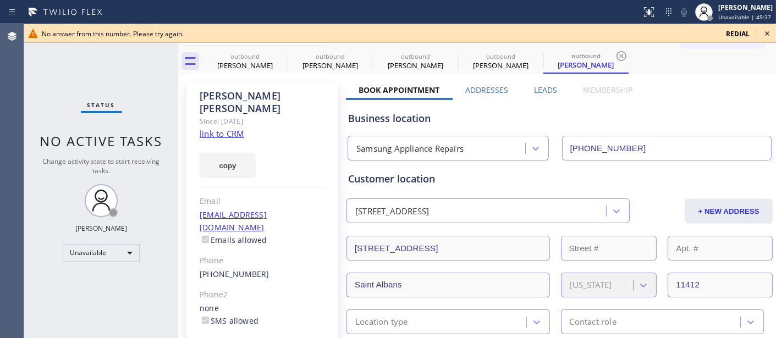
click at [766, 33] on icon at bounding box center [767, 33] width 13 height 13
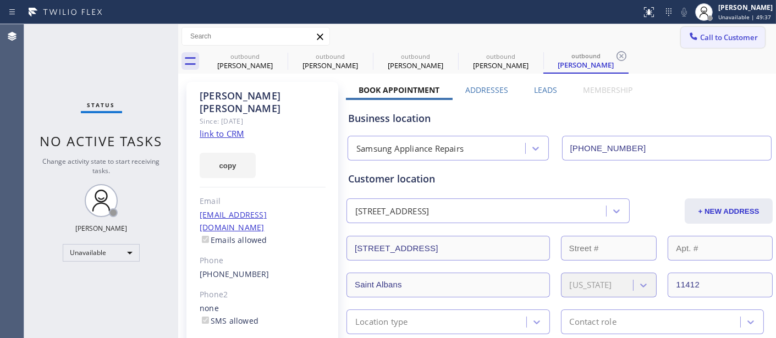
click at [743, 33] on span "Call to Customer" at bounding box center [729, 37] width 58 height 10
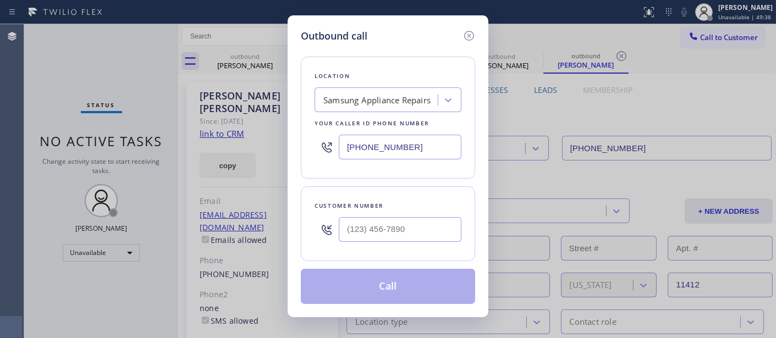
click at [344, 249] on div "Customer number" at bounding box center [388, 223] width 174 height 75
click at [369, 233] on input "(___) ___-____" at bounding box center [400, 229] width 123 height 25
paste input "949) 433-4362"
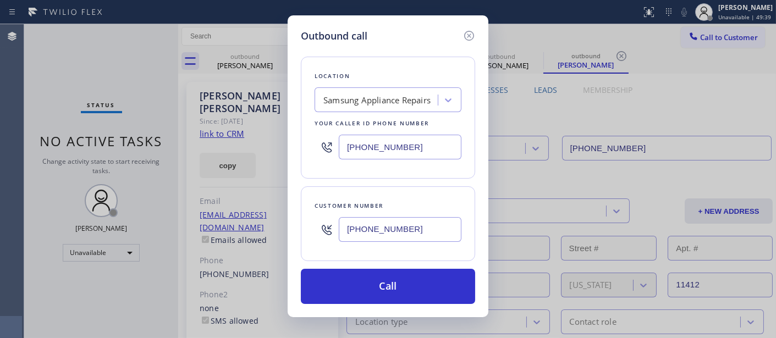
type input "[PHONE_NUMBER]"
click at [297, 143] on div "Outbound call Location Samsung Appliance Repairs Your caller id phone number [P…" at bounding box center [388, 166] width 201 height 302
paste input "731-4952"
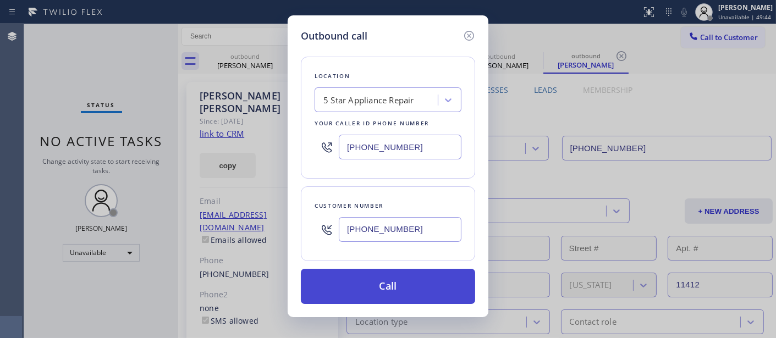
type input "[PHONE_NUMBER]"
click at [422, 281] on button "Call" at bounding box center [388, 286] width 174 height 35
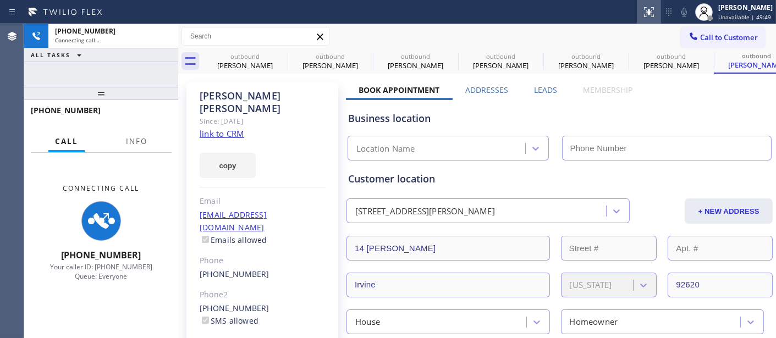
type input "[PHONE_NUMBER]"
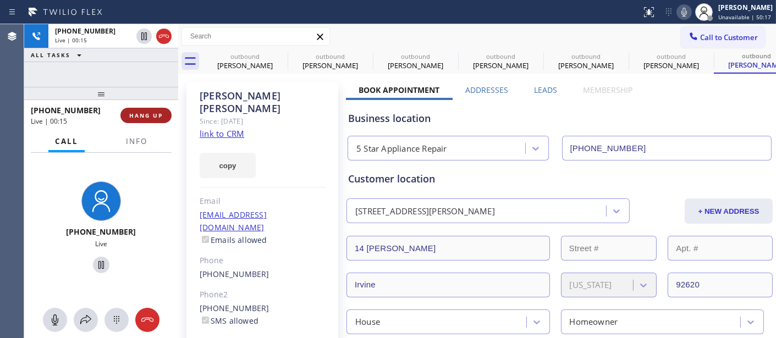
click at [149, 110] on button "HANG UP" at bounding box center [145, 115] width 51 height 15
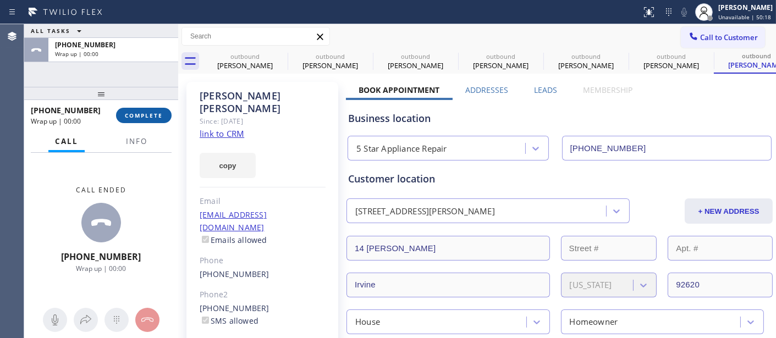
click at [149, 110] on button "COMPLETE" at bounding box center [144, 115] width 56 height 15
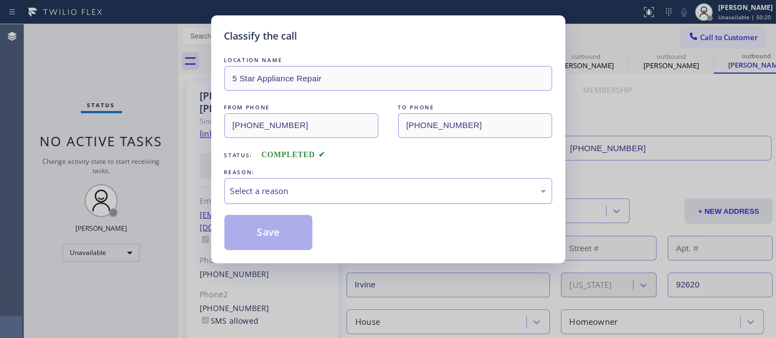
click at [303, 178] on div "Select a reason" at bounding box center [388, 191] width 328 height 26
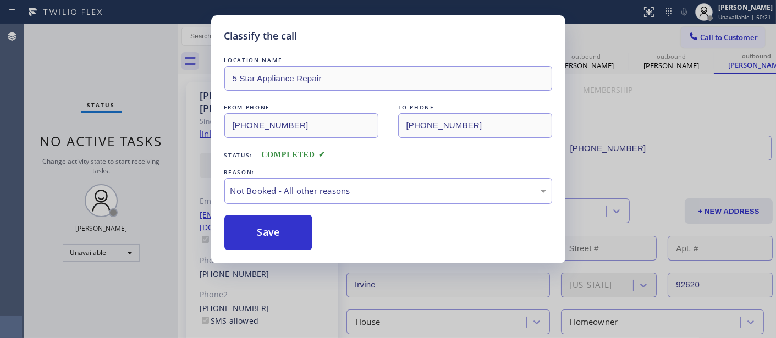
click at [272, 227] on button "Save" at bounding box center [268, 232] width 89 height 35
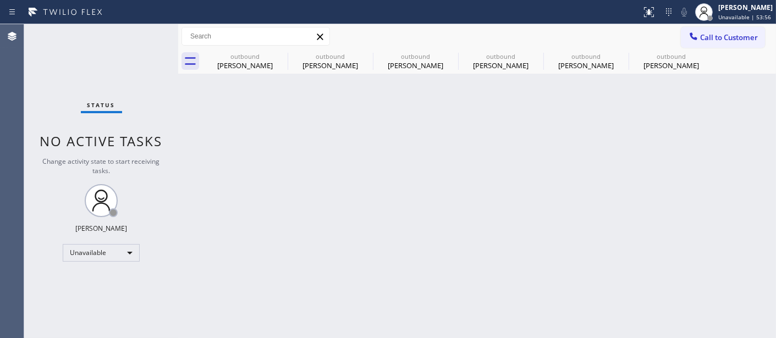
click at [240, 116] on div "Back to Dashboard Change Sender ID Customers Technicians Select a contact Outbo…" at bounding box center [477, 181] width 598 height 314
click at [729, 46] on button "Call to Customer" at bounding box center [723, 37] width 84 height 21
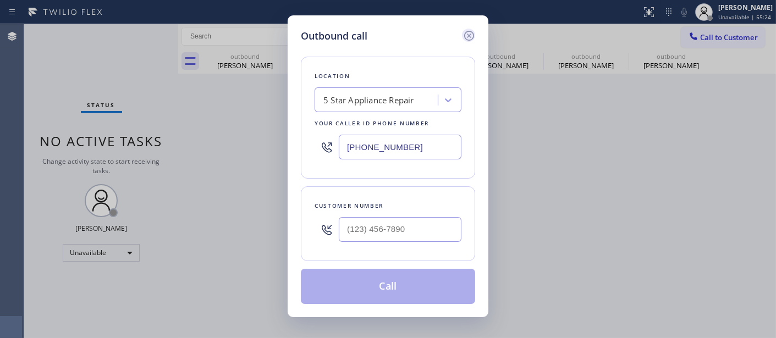
click at [465, 35] on icon at bounding box center [469, 35] width 13 height 13
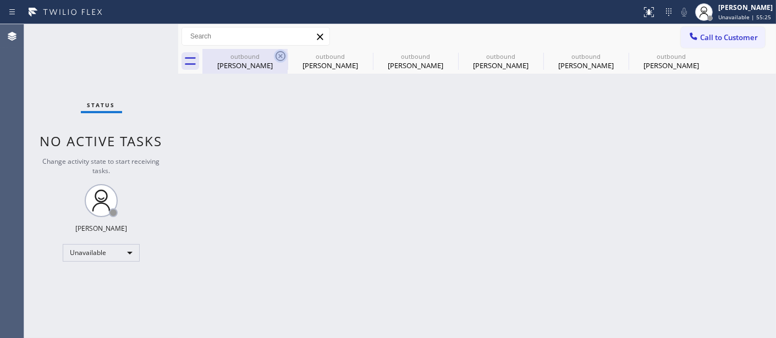
click at [282, 56] on icon at bounding box center [280, 56] width 13 height 13
type input "[PHONE_NUMBER]"
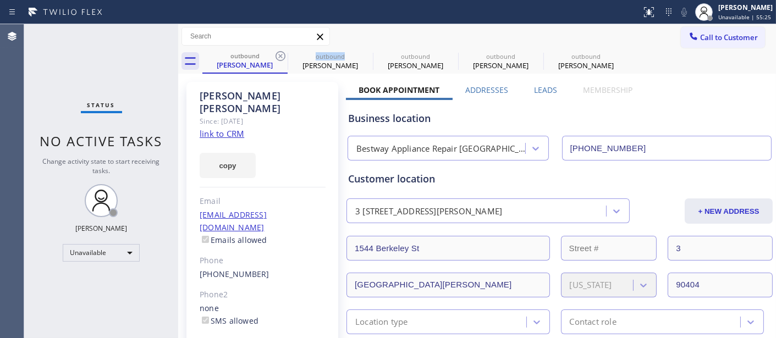
click at [282, 56] on icon at bounding box center [280, 56] width 13 height 13
type input "[PHONE_NUMBER]"
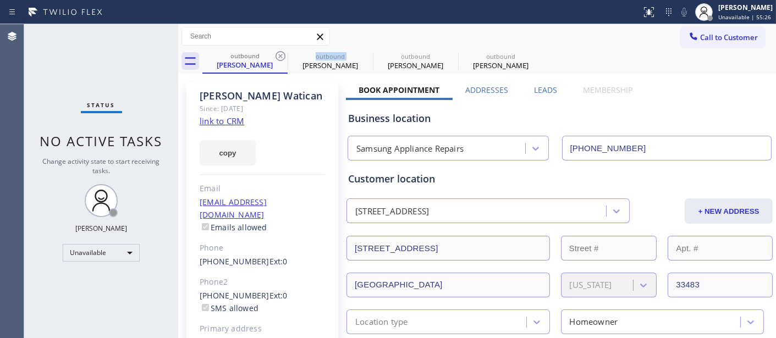
click at [282, 56] on icon at bounding box center [280, 56] width 13 height 13
click at [0, 0] on icon at bounding box center [0, 0] width 0 height 0
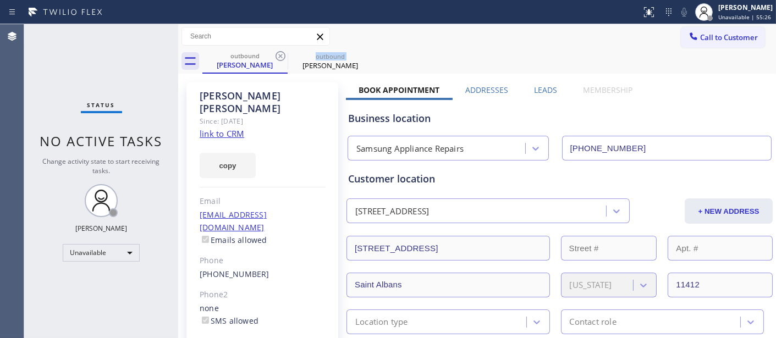
click at [282, 56] on icon at bounding box center [280, 56] width 13 height 13
type input "[PHONE_NUMBER]"
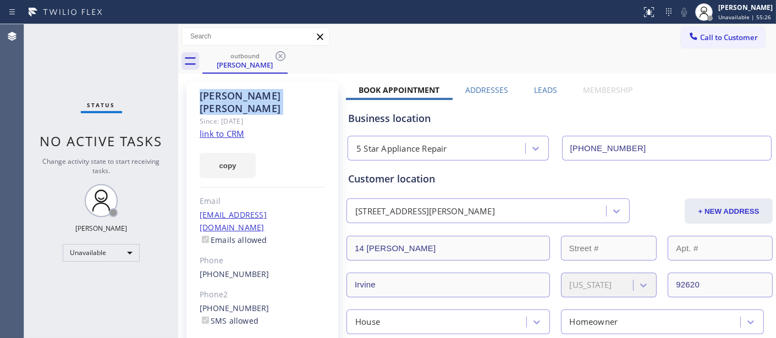
click at [282, 56] on icon at bounding box center [280, 56] width 13 height 13
type input "[PHONE_NUMBER]"
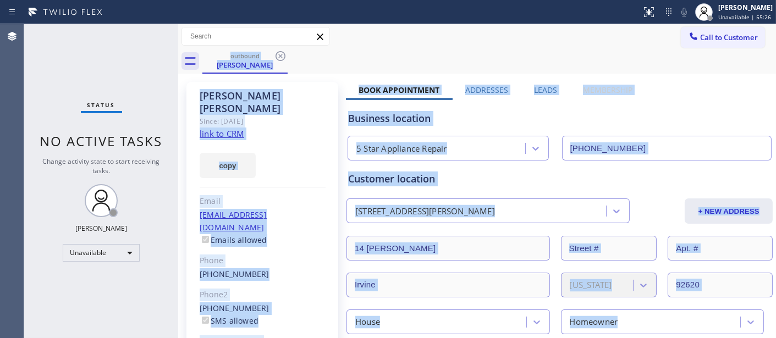
click at [282, 56] on div "outbound [PERSON_NAME]" at bounding box center [489, 61] width 574 height 25
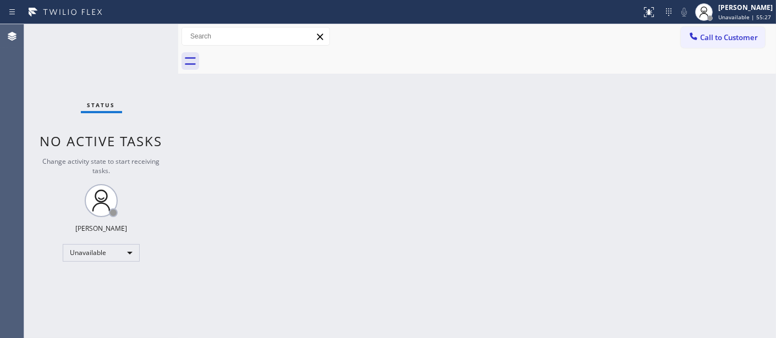
click at [740, 42] on span "Call to Customer" at bounding box center [729, 37] width 58 height 10
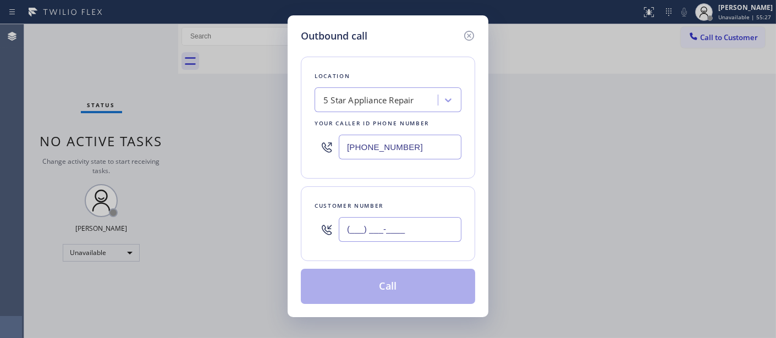
click at [399, 226] on input "(___) ___-____" at bounding box center [400, 229] width 123 height 25
paste input "262) 443-8030"
type input "[PHONE_NUMBER]"
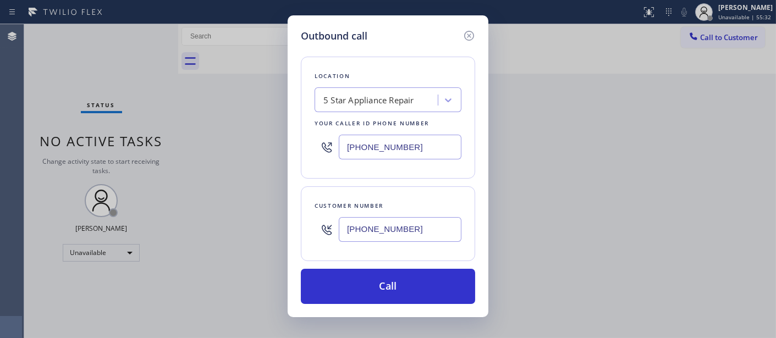
drag, startPoint x: 420, startPoint y: 147, endPoint x: 292, endPoint y: 147, distance: 128.7
click at [292, 147] on div "Outbound call Location 5 Star Appliance Repair Your caller id phone number [PHO…" at bounding box center [388, 166] width 201 height 302
paste input "623) 323-7393"
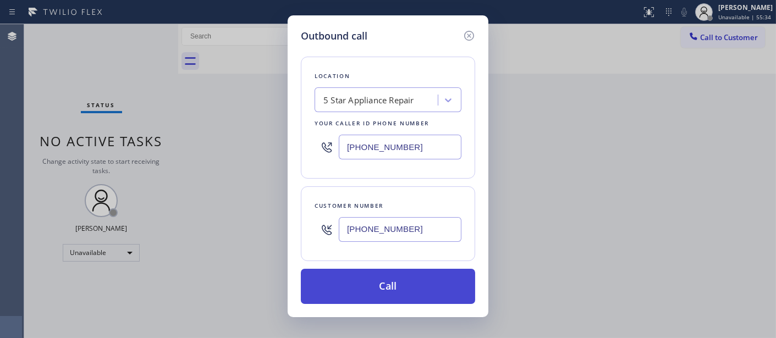
type input "[PHONE_NUMBER]"
click at [430, 284] on button "Call" at bounding box center [388, 286] width 174 height 35
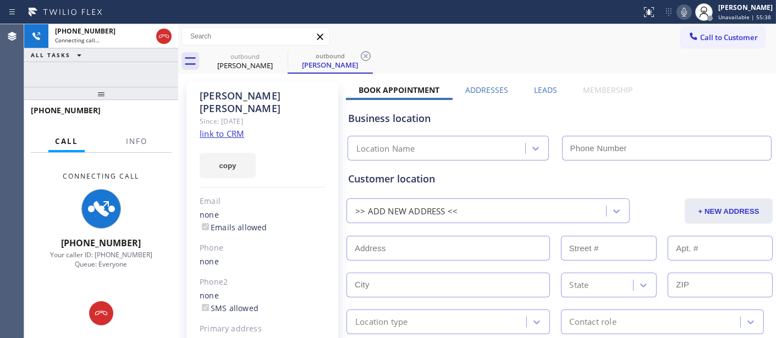
type input "[PHONE_NUMBER]"
click at [682, 8] on icon at bounding box center [684, 12] width 13 height 13
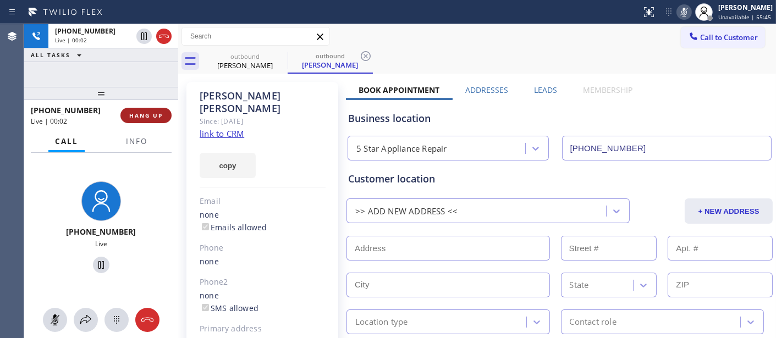
click at [146, 114] on span "HANG UP" at bounding box center [146, 116] width 34 height 8
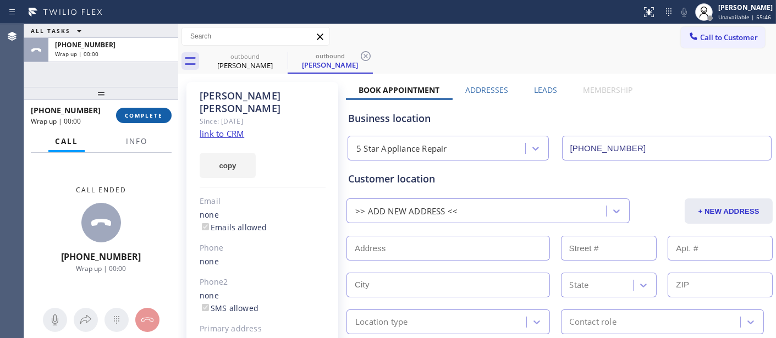
click at [146, 114] on span "COMPLETE" at bounding box center [144, 116] width 38 height 8
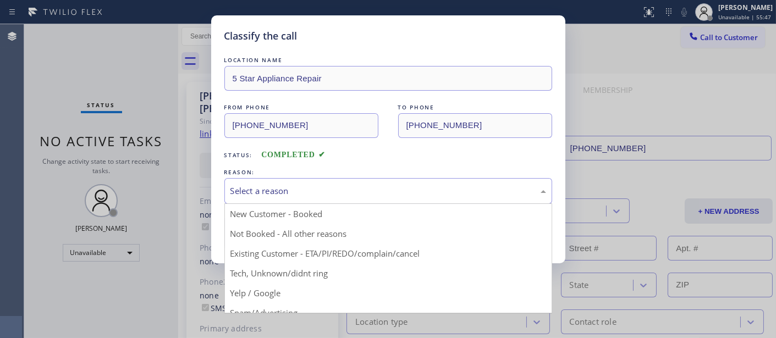
click at [299, 196] on div "Select a reason" at bounding box center [389, 191] width 316 height 13
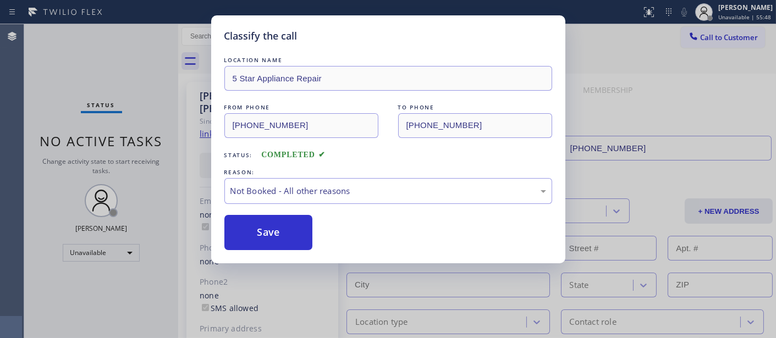
click at [261, 230] on button "Save" at bounding box center [268, 232] width 89 height 35
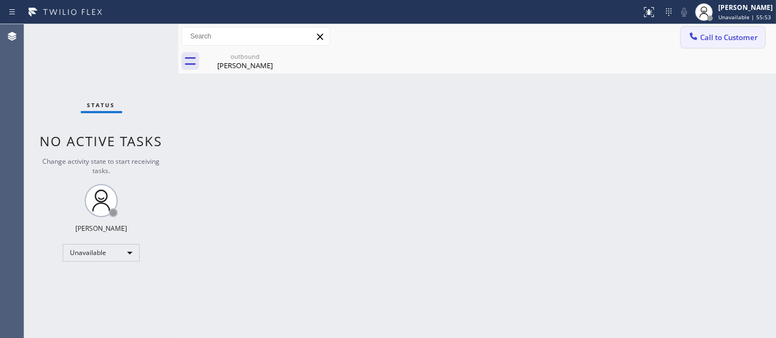
click at [741, 40] on span "Call to Customer" at bounding box center [729, 37] width 58 height 10
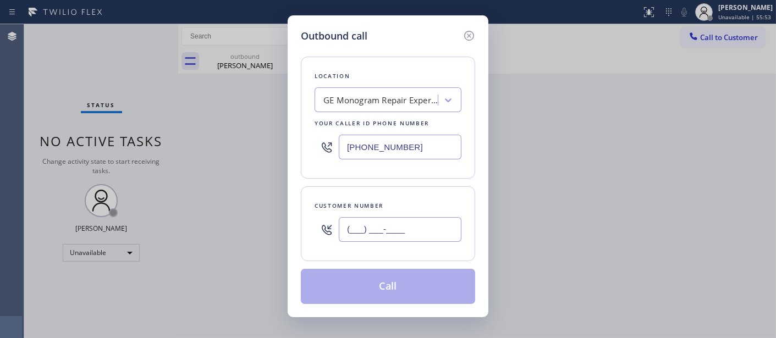
click at [413, 229] on input "(___) ___-____" at bounding box center [400, 229] width 123 height 25
paste input "516) 790-7817"
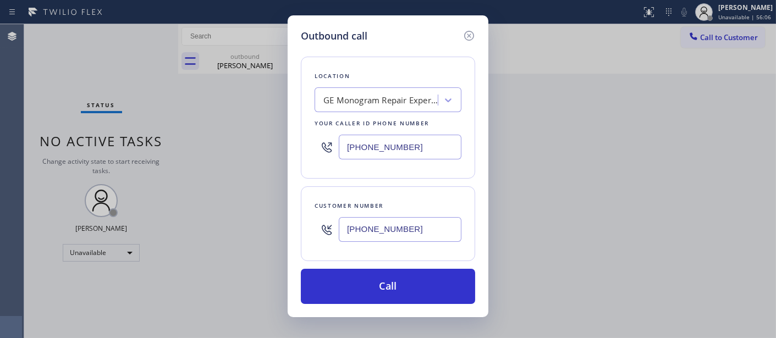
drag, startPoint x: 403, startPoint y: 226, endPoint x: 292, endPoint y: 233, distance: 111.9
click at [292, 233] on div "Outbound call Location GE Monogram Repair Expert [GEOGRAPHIC_DATA] Your caller …" at bounding box center [388, 166] width 201 height 302
paste input "206) 920-2234"
type input "[PHONE_NUMBER]"
drag, startPoint x: 408, startPoint y: 152, endPoint x: 274, endPoint y: 144, distance: 134.5
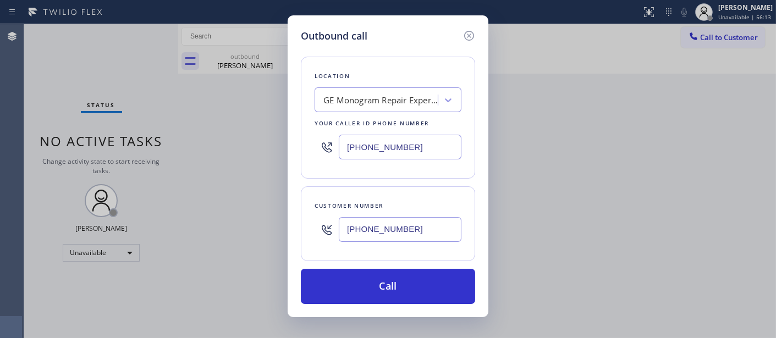
click at [276, 144] on div "Outbound call Location GE Monogram Repair Expert [GEOGRAPHIC_DATA] Your caller …" at bounding box center [388, 169] width 776 height 338
paste input "866) 934-301"
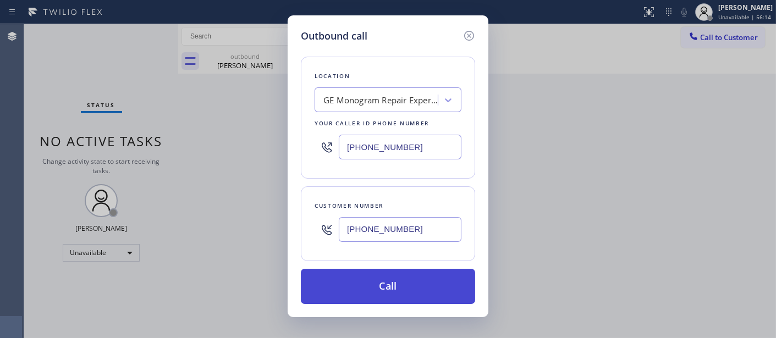
type input "[PHONE_NUMBER]"
click at [415, 286] on button "Call" at bounding box center [388, 286] width 174 height 35
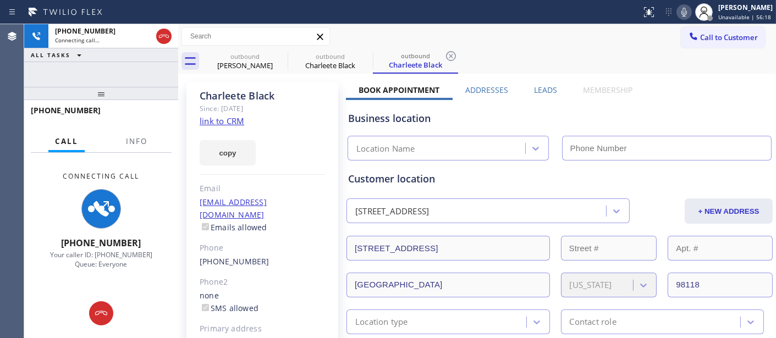
type input "[PHONE_NUMBER]"
click at [677, 17] on div at bounding box center [684, 12] width 15 height 13
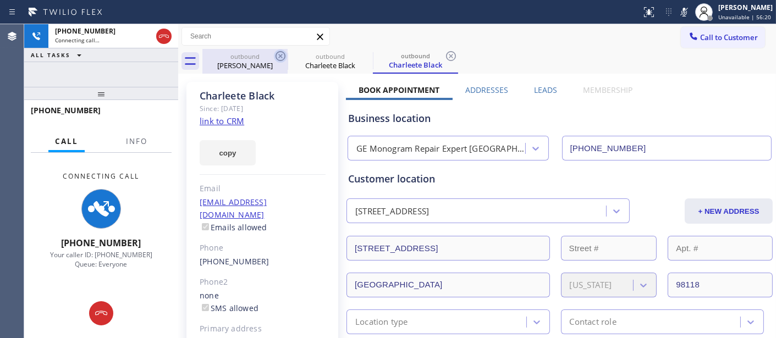
click at [278, 55] on icon at bounding box center [280, 56] width 13 height 13
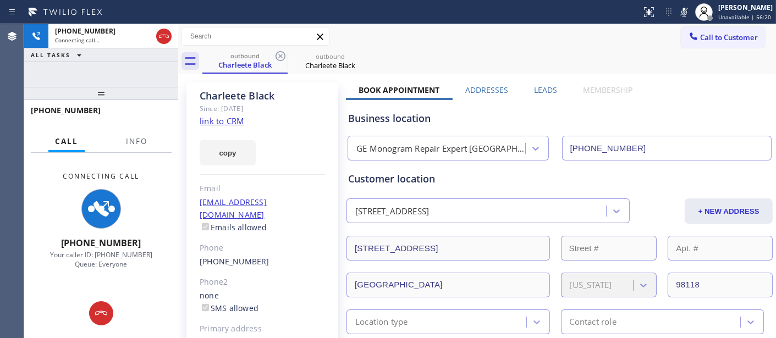
click at [558, 40] on div "Call to Customer Outbound call Location Samsung Appliance Repair Your caller id…" at bounding box center [477, 36] width 598 height 19
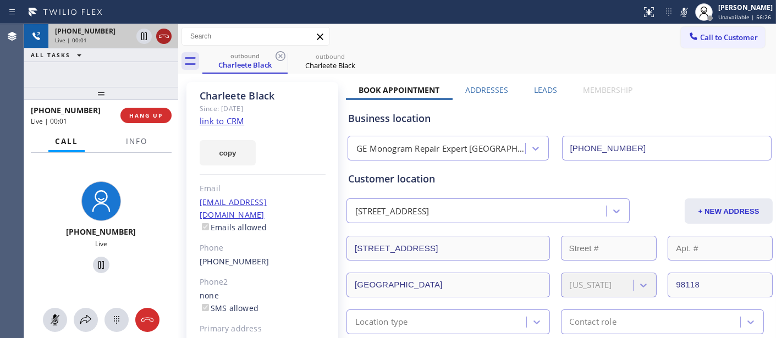
click at [163, 34] on icon at bounding box center [163, 36] width 13 height 13
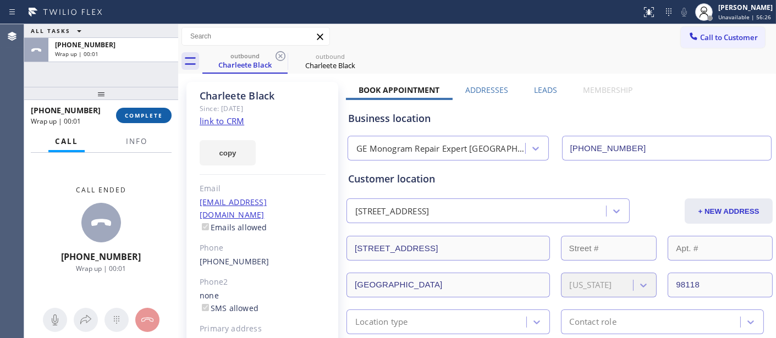
click at [158, 112] on span "COMPLETE" at bounding box center [144, 116] width 38 height 8
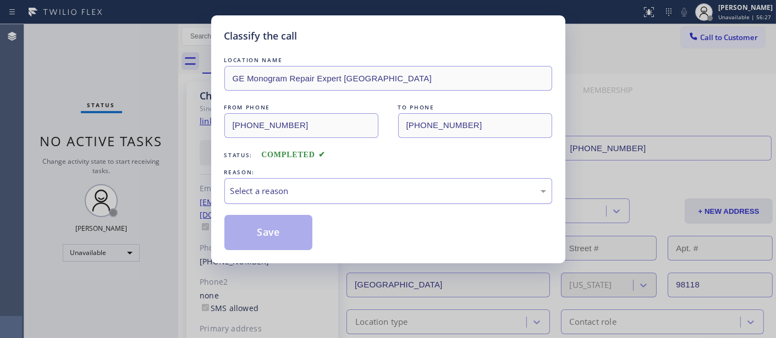
drag, startPoint x: 303, startPoint y: 174, endPoint x: 299, endPoint y: 184, distance: 9.9
click at [303, 174] on div "REASON:" at bounding box center [388, 173] width 328 height 12
click at [285, 198] on div "Select a reason" at bounding box center [388, 191] width 328 height 26
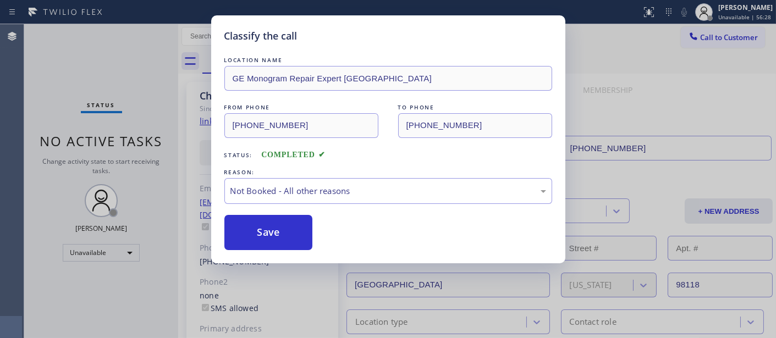
click at [277, 231] on button "Save" at bounding box center [268, 232] width 89 height 35
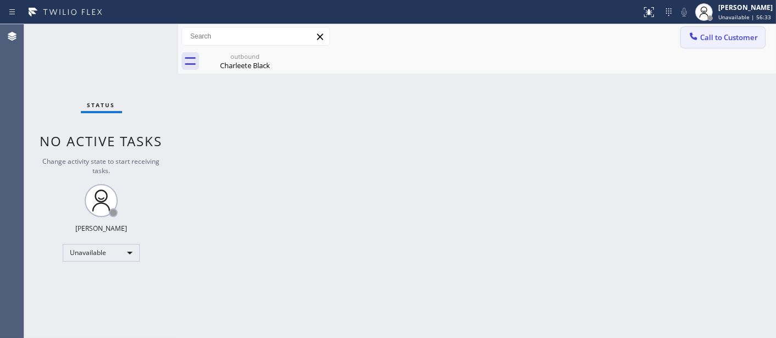
click at [706, 42] on span "Call to Customer" at bounding box center [729, 37] width 58 height 10
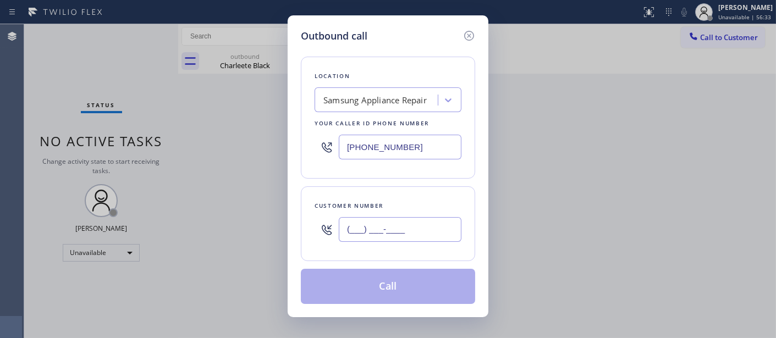
click at [398, 229] on input "(___) ___-____" at bounding box center [400, 229] width 123 height 25
paste input "818) 983-3758"
type input "[PHONE_NUMBER]"
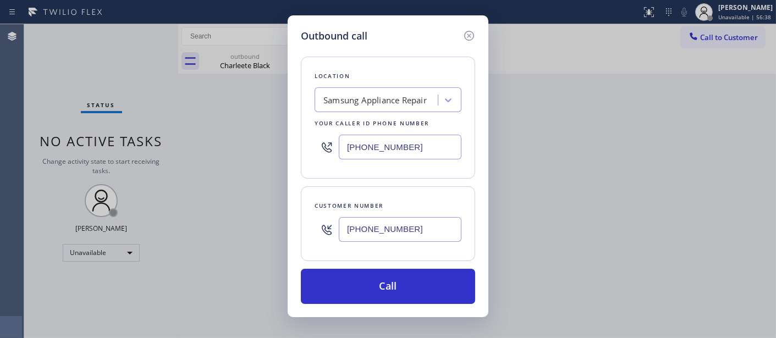
drag, startPoint x: 421, startPoint y: 145, endPoint x: 309, endPoint y: 151, distance: 112.4
click at [326, 151] on div "[PHONE_NUMBER]" at bounding box center [388, 147] width 147 height 36
paste input "18) 960-1979"
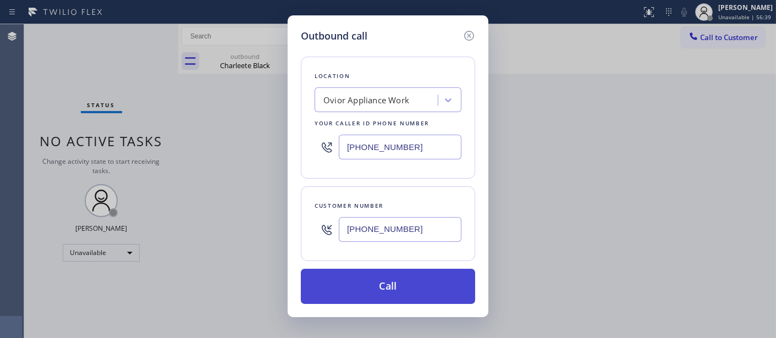
type input "[PHONE_NUMBER]"
click at [398, 278] on button "Call" at bounding box center [388, 286] width 174 height 35
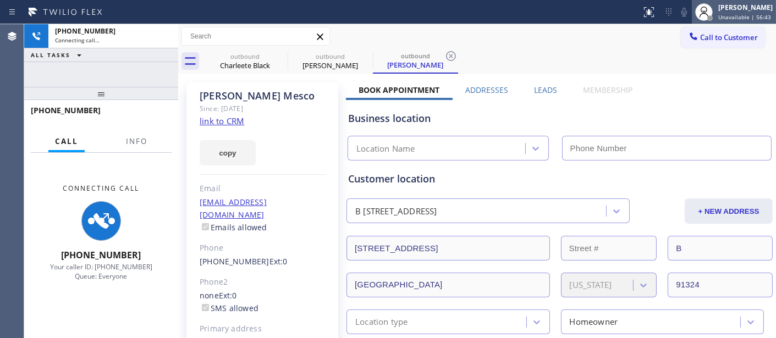
type input "[PHONE_NUMBER]"
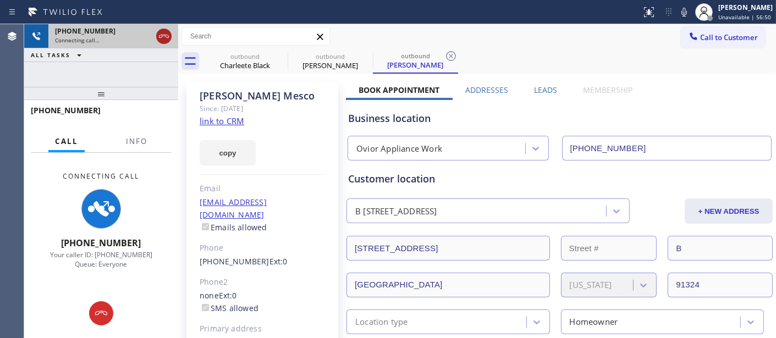
click at [166, 39] on icon at bounding box center [163, 36] width 13 height 13
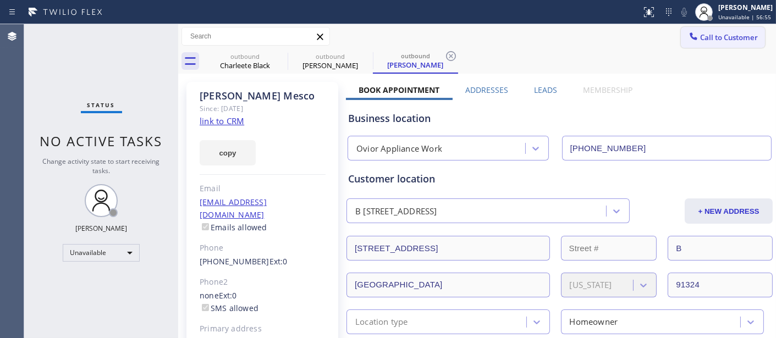
click at [727, 47] on button "Call to Customer" at bounding box center [723, 37] width 84 height 21
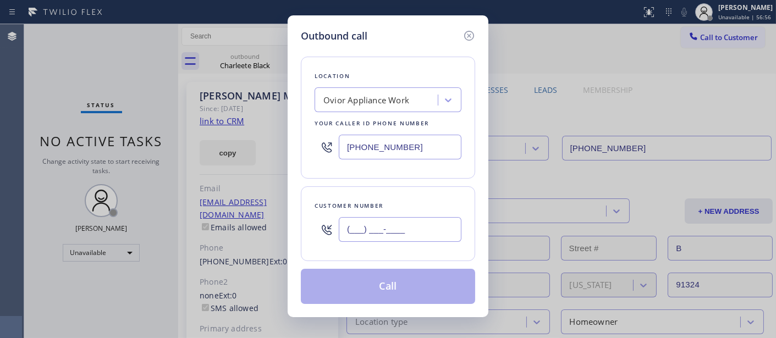
click at [435, 219] on input "(___) ___-____" at bounding box center [400, 229] width 123 height 25
paste input "206) 229-6325"
type input "[PHONE_NUMBER]"
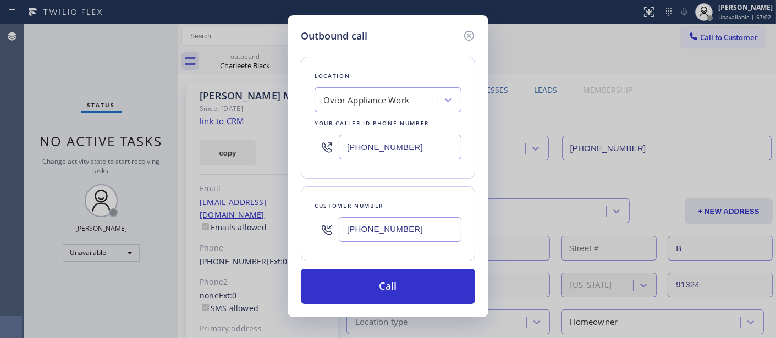
drag, startPoint x: 312, startPoint y: 153, endPoint x: 304, endPoint y: 153, distance: 8.8
click at [303, 153] on div "Location Ovior Appliance Work Your caller id phone number [PHONE_NUMBER]" at bounding box center [388, 118] width 174 height 122
paste input "623) 323-7393"
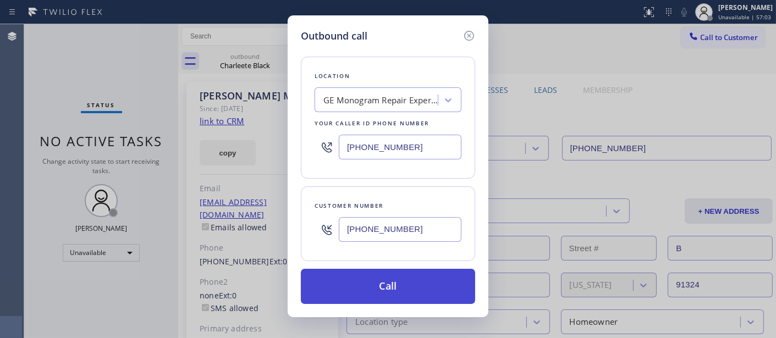
type input "[PHONE_NUMBER]"
click at [421, 273] on button "Call" at bounding box center [388, 286] width 174 height 35
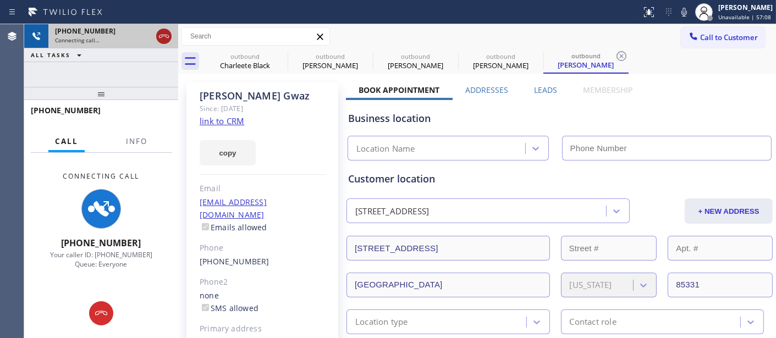
type input "[PHONE_NUMBER]"
click at [162, 32] on icon at bounding box center [163, 36] width 13 height 13
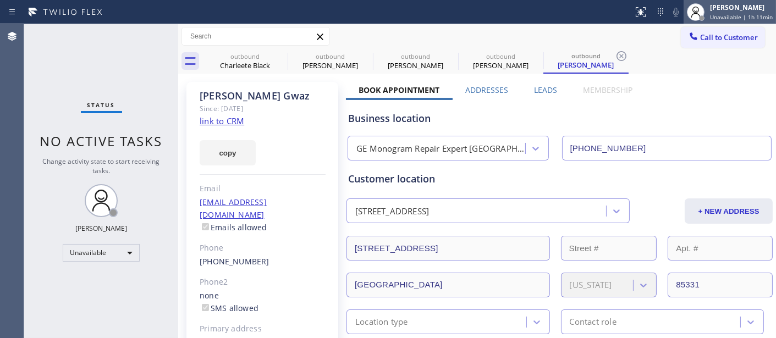
click at [743, 8] on div "[PERSON_NAME]" at bounding box center [741, 7] width 63 height 9
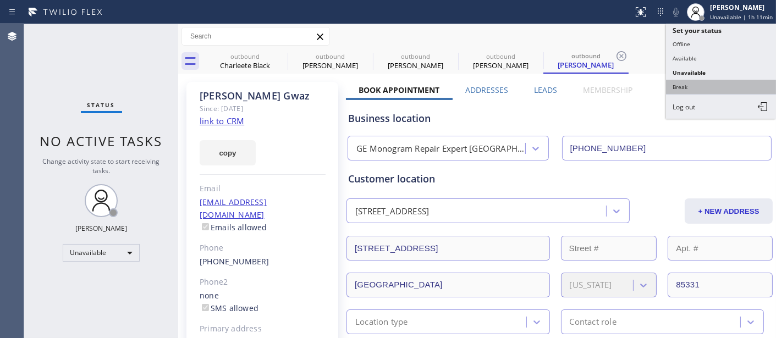
click at [690, 88] on button "Break" at bounding box center [721, 87] width 110 height 14
